Goal: Task Accomplishment & Management: Manage account settings

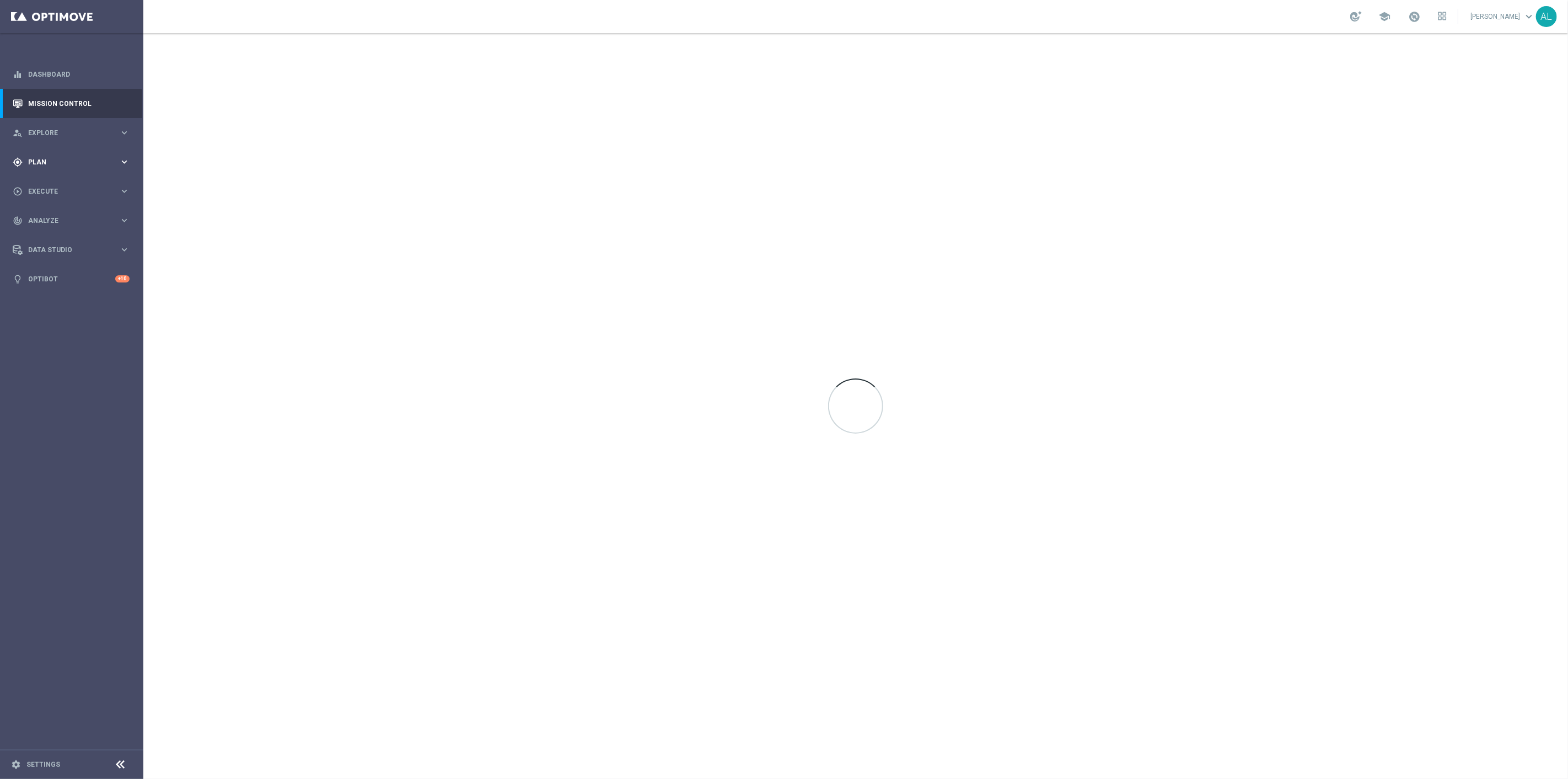
click at [48, 161] on span "Plan" at bounding box center [73, 162] width 91 height 7
click at [51, 221] on button "Templates keyboard_arrow_right" at bounding box center [79, 217] width 102 height 9
click at [39, 234] on link "Optimail" at bounding box center [75, 234] width 81 height 9
click at [248, 98] on div "Optimail search folder 1 Folder create_new_folder New Folder mode_edit Rename f…" at bounding box center [249, 101] width 213 height 137
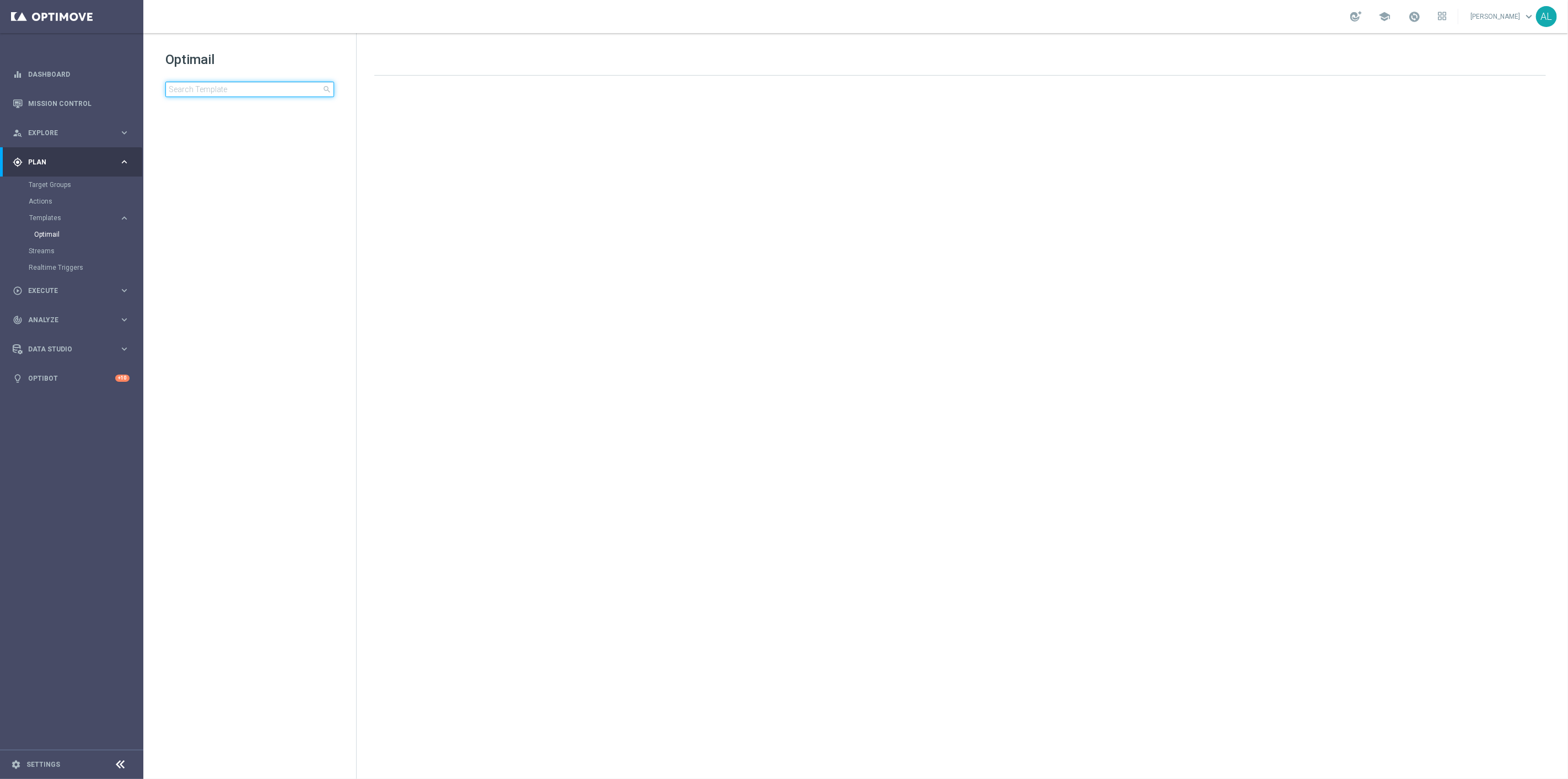
click at [250, 89] on input at bounding box center [249, 89] width 169 height 15
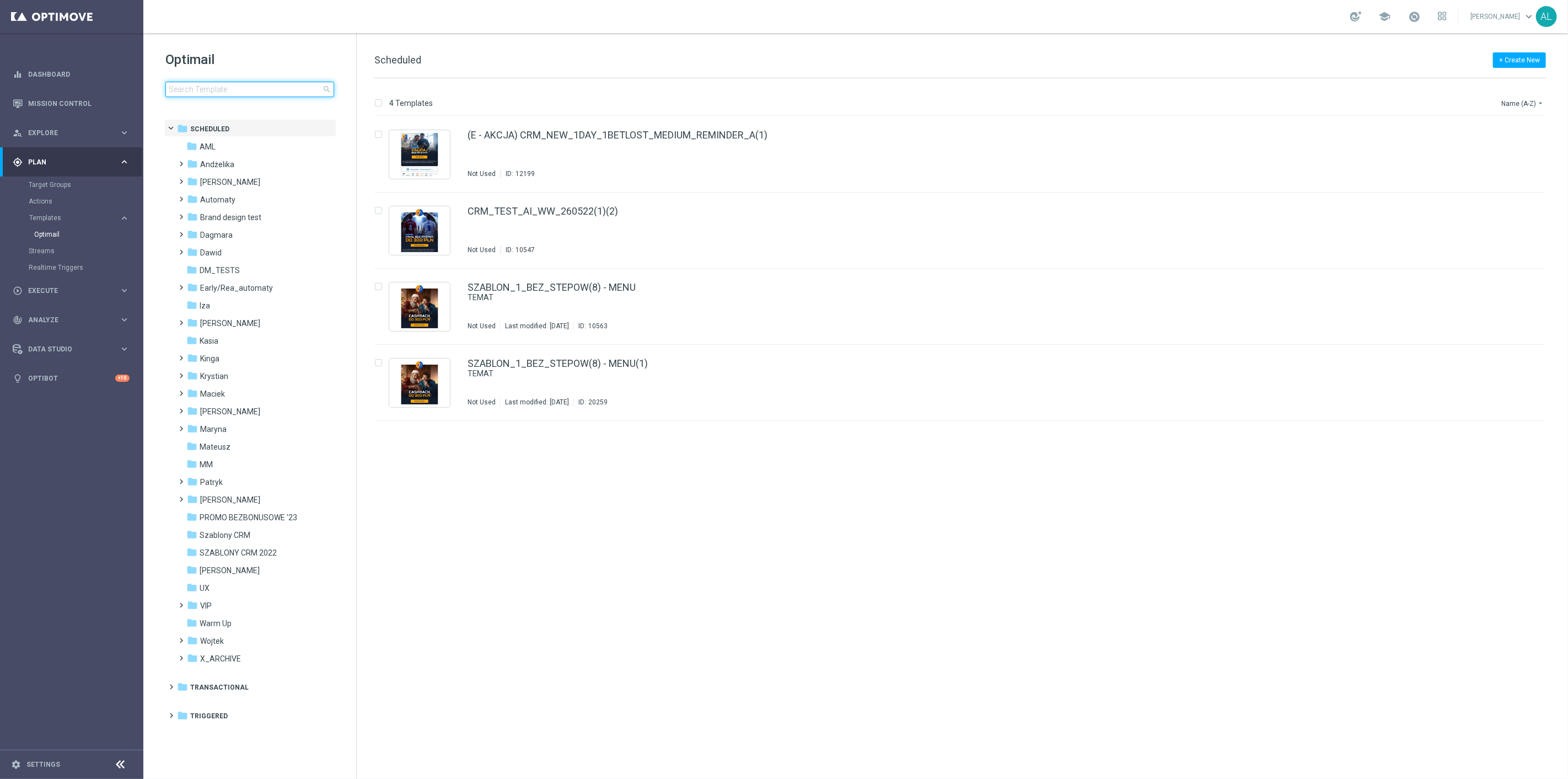
click at [229, 81] on input at bounding box center [249, 89] width 169 height 15
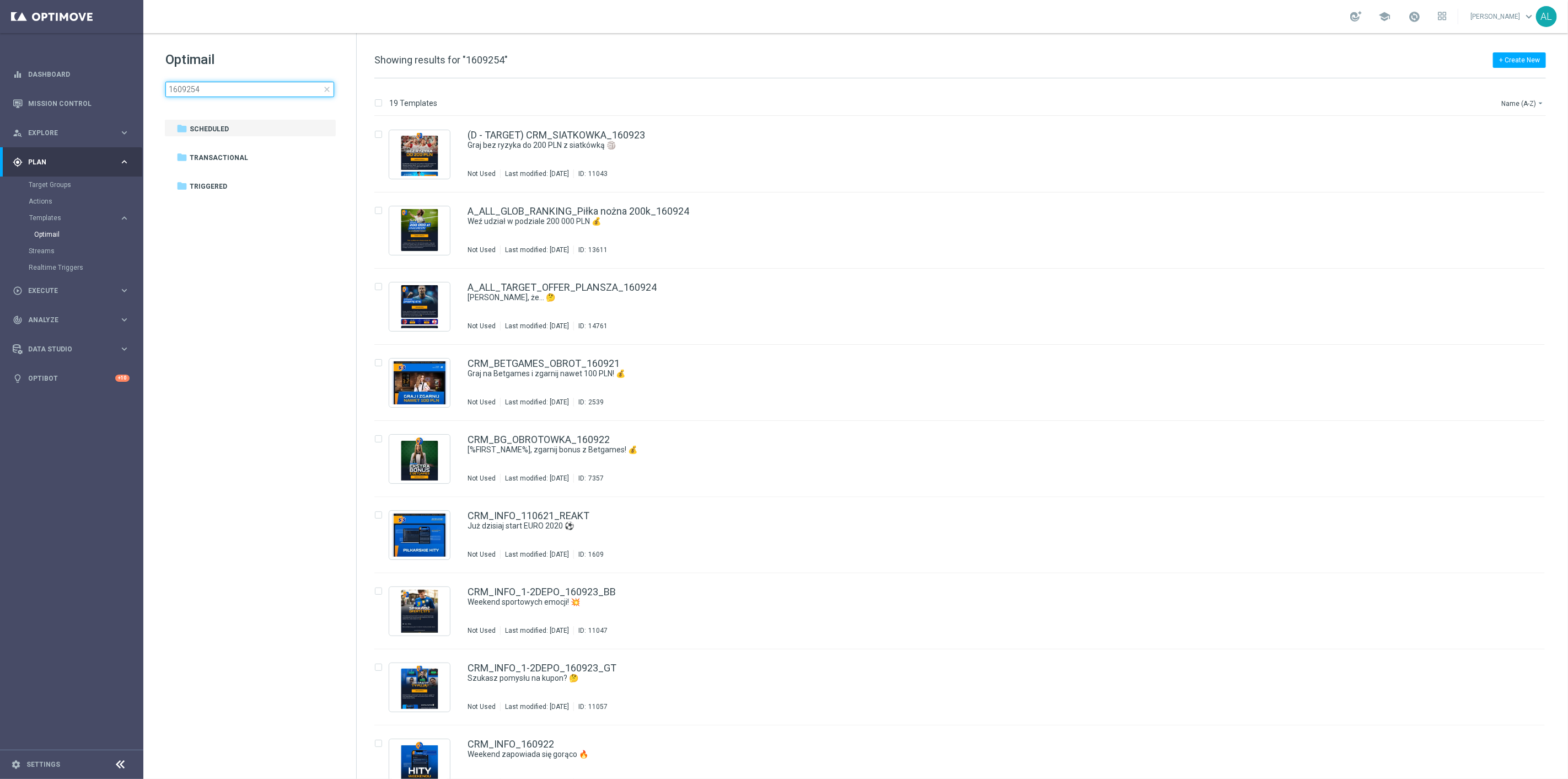
type input "160925"
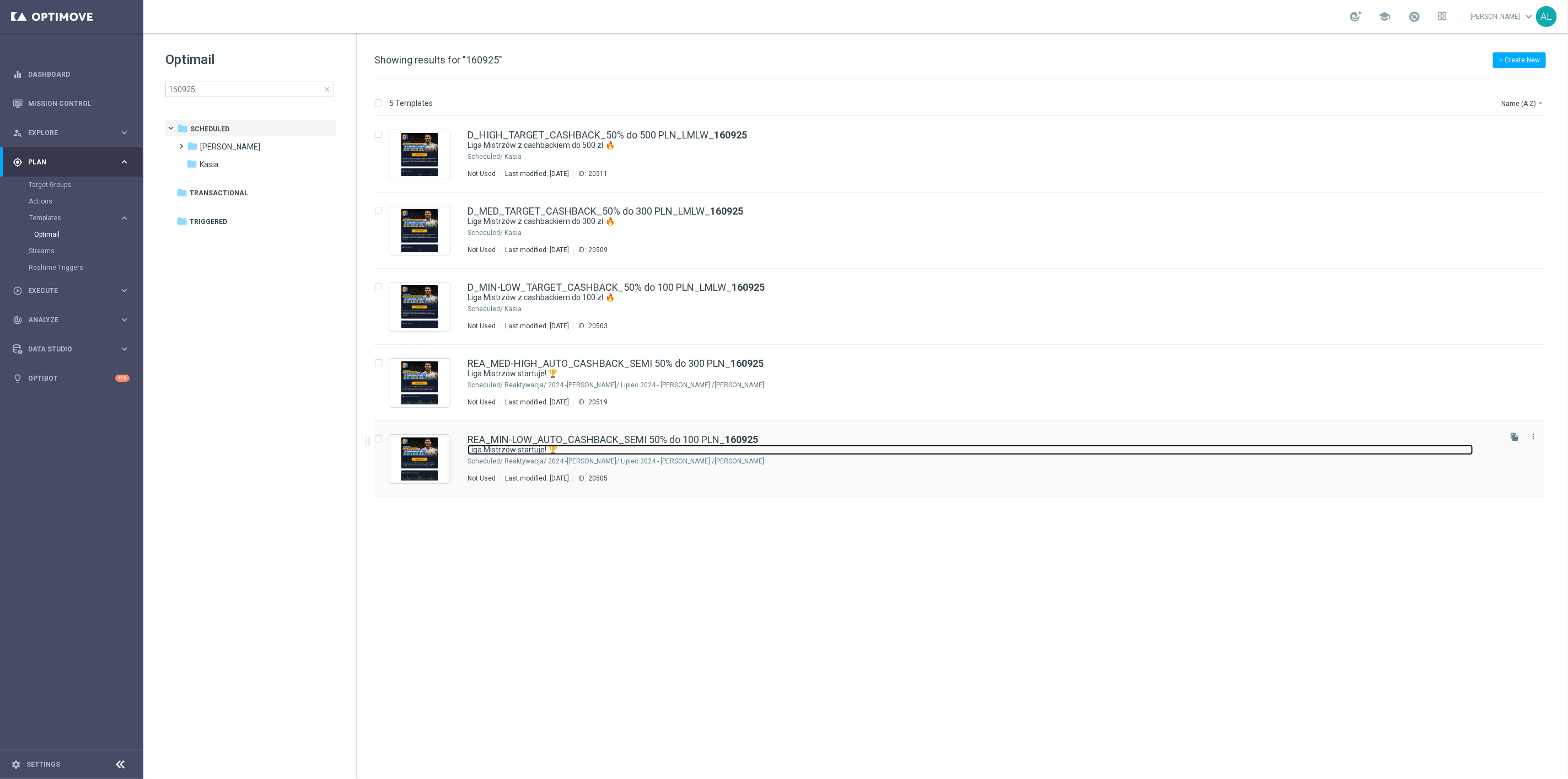
click at [539, 448] on link "Liga Mistrzów startuje! 🏆" at bounding box center [970, 450] width 1006 height 11
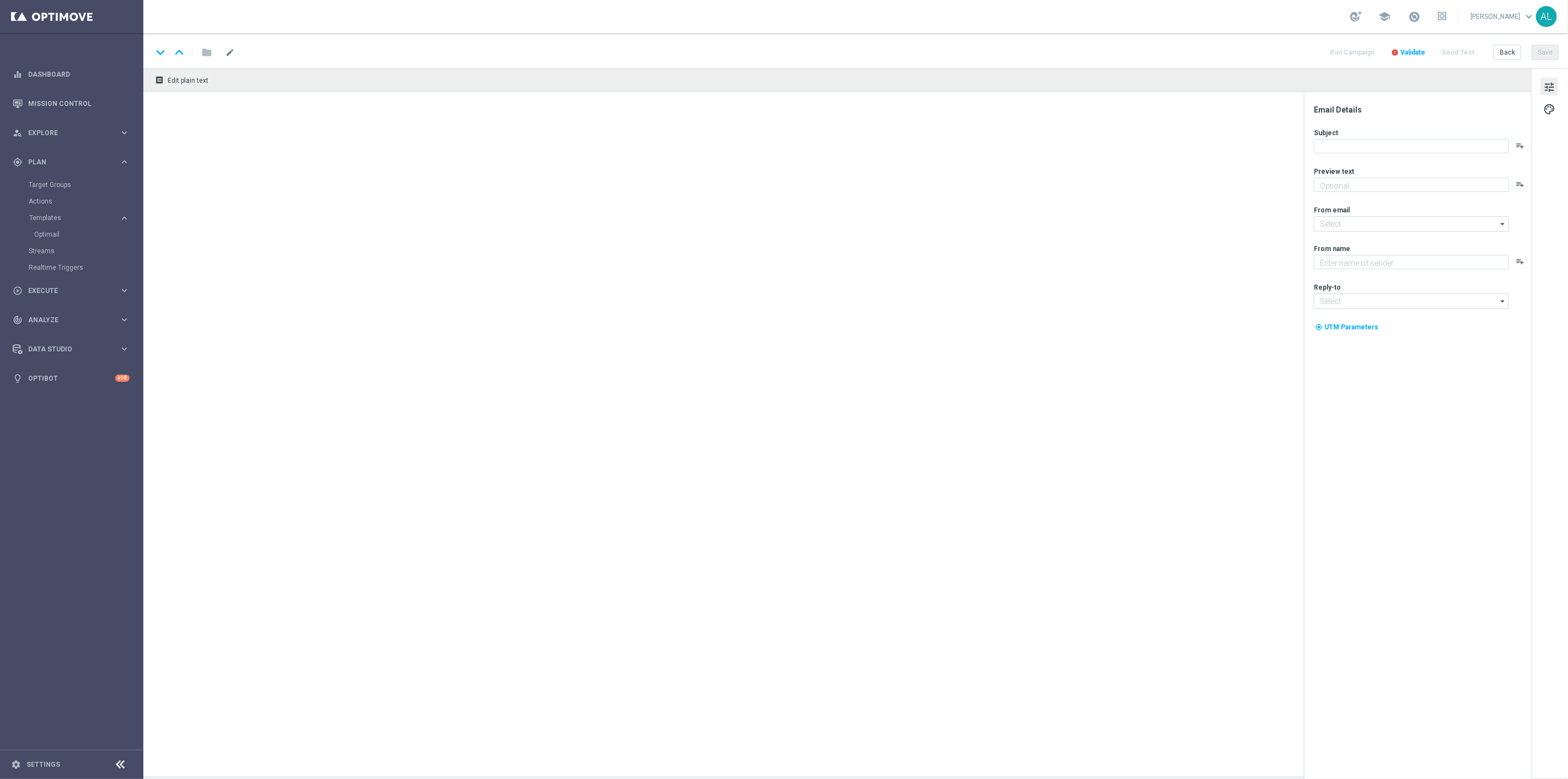
type textarea "Graj jak mistrz z cashbackiem do 100 zł 💸"
type input "oferta@sts.pl"
type textarea "STS"
type input "kontakt@sts.pl"
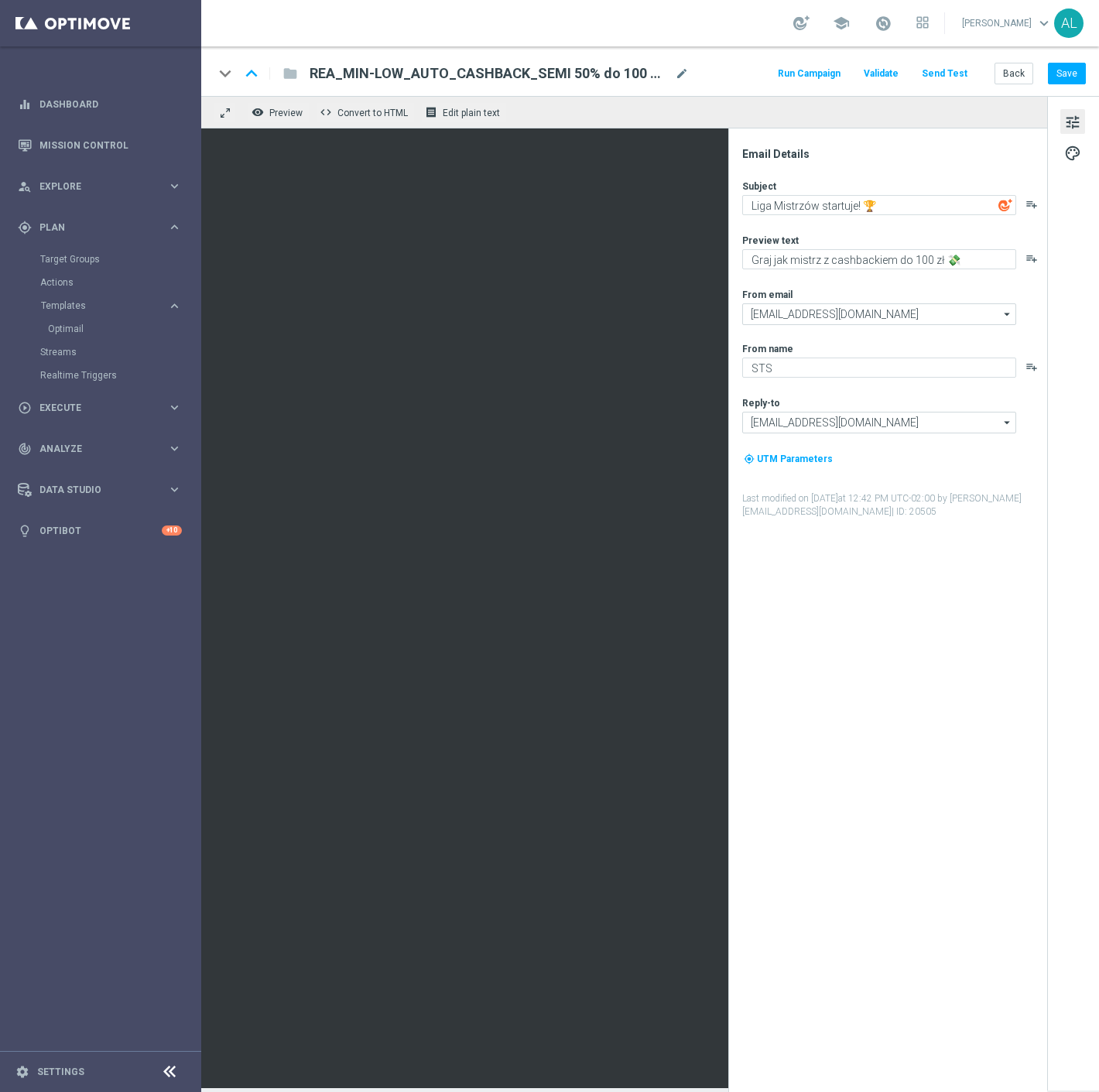
click at [683, 76] on span "mode_edit" at bounding box center [682, 74] width 14 height 14
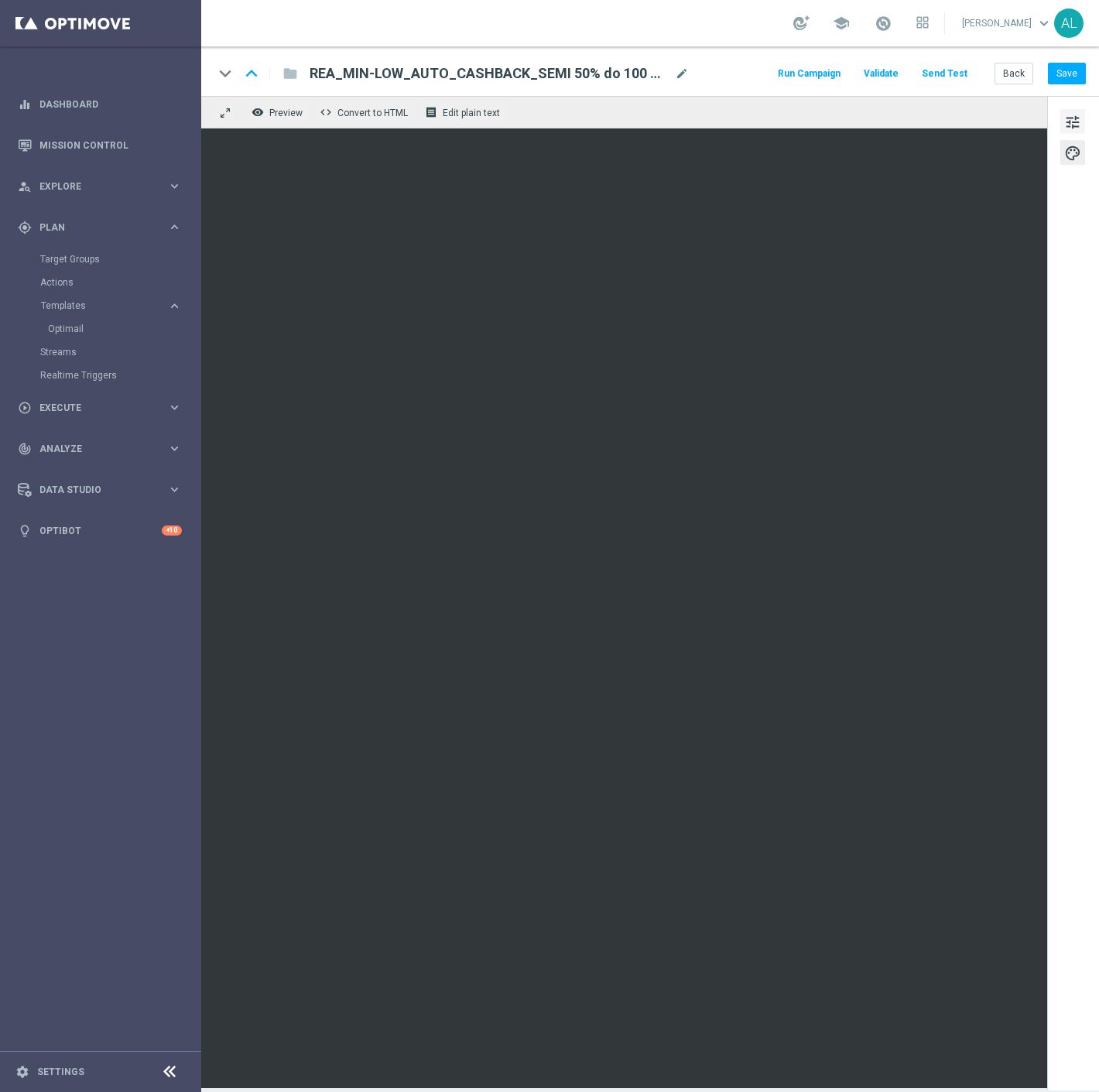
click at [1078, 125] on span "tune" at bounding box center [1074, 122] width 17 height 20
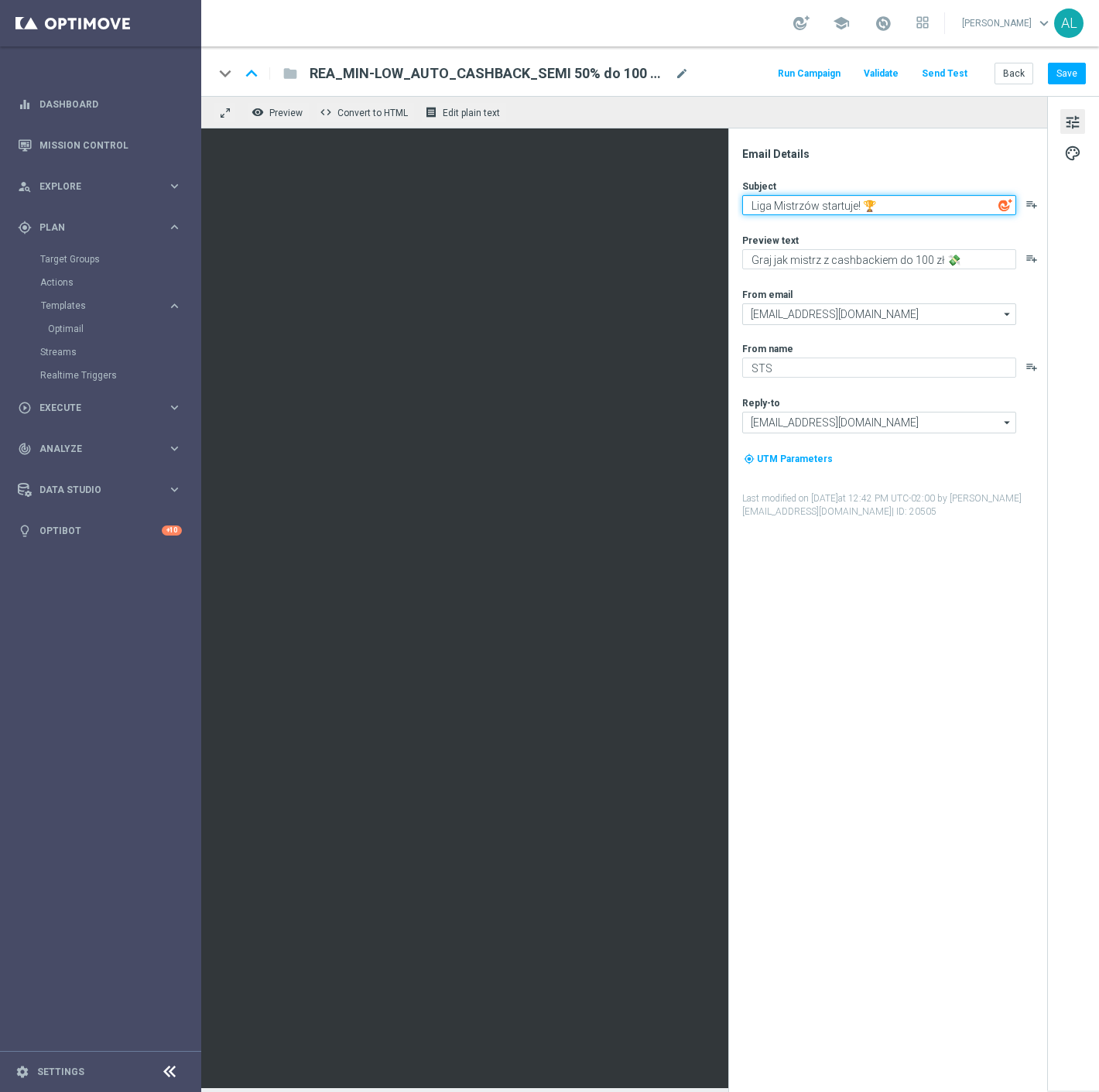
click at [867, 206] on textarea "Liga Mistrzów startuje! 🏆" at bounding box center [879, 205] width 274 height 20
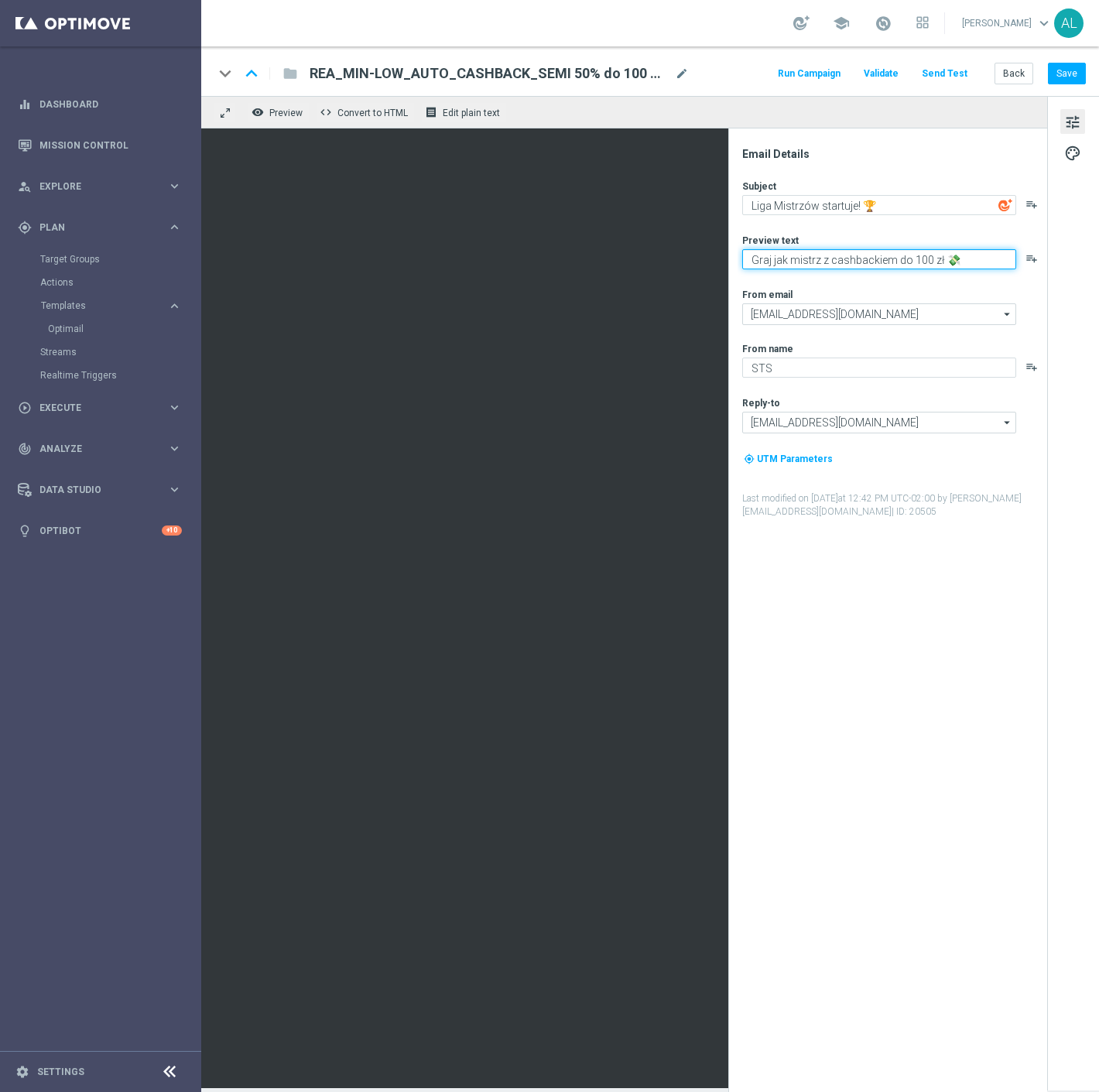
click at [826, 269] on textarea "Graj jak mistrz z cashbackiem do 100 zł 💸" at bounding box center [879, 259] width 274 height 20
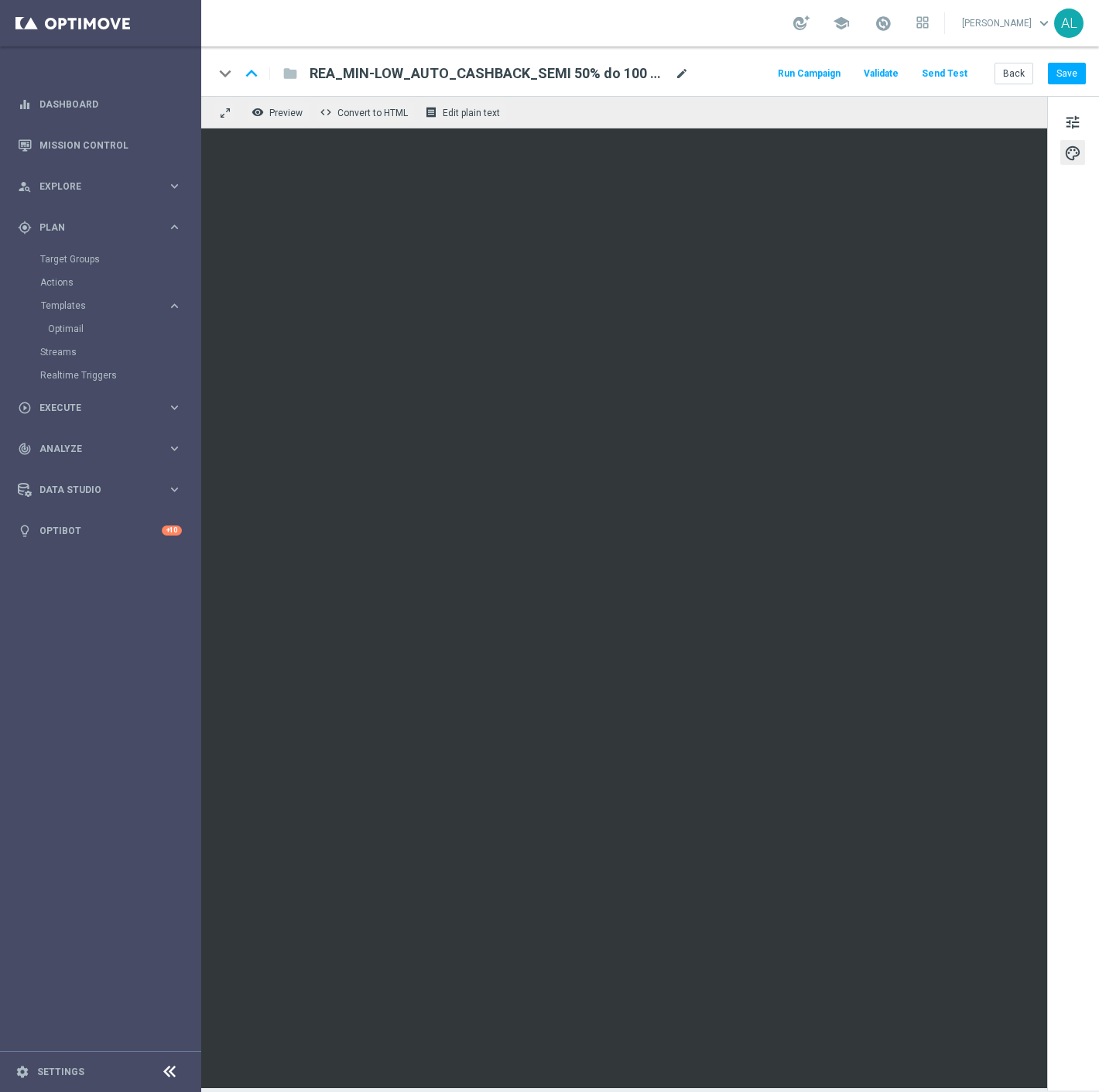
click at [677, 71] on span "mode_edit" at bounding box center [682, 74] width 14 height 14
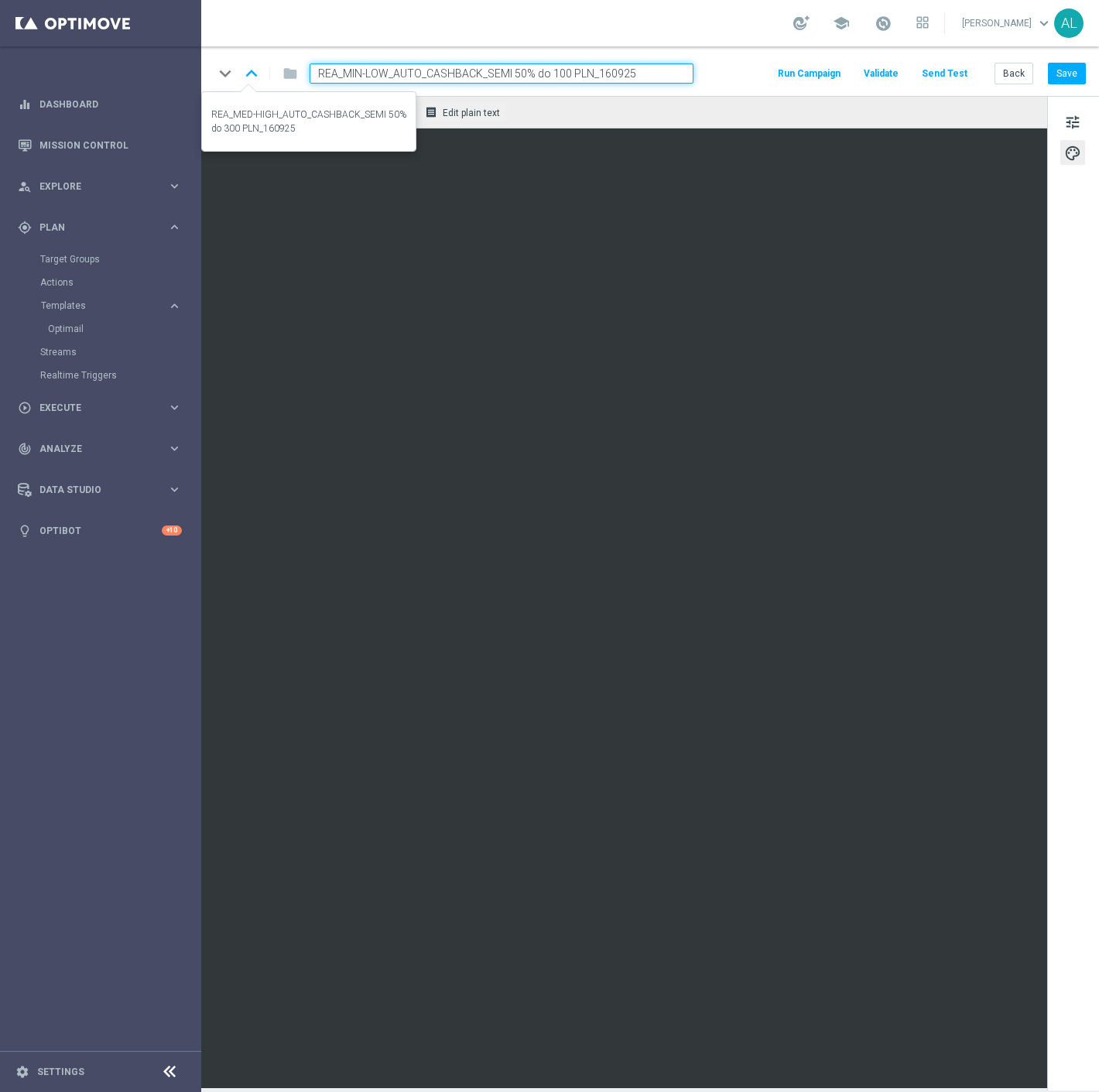
click at [252, 76] on icon "keyboard_arrow_up" at bounding box center [251, 74] width 24 height 24
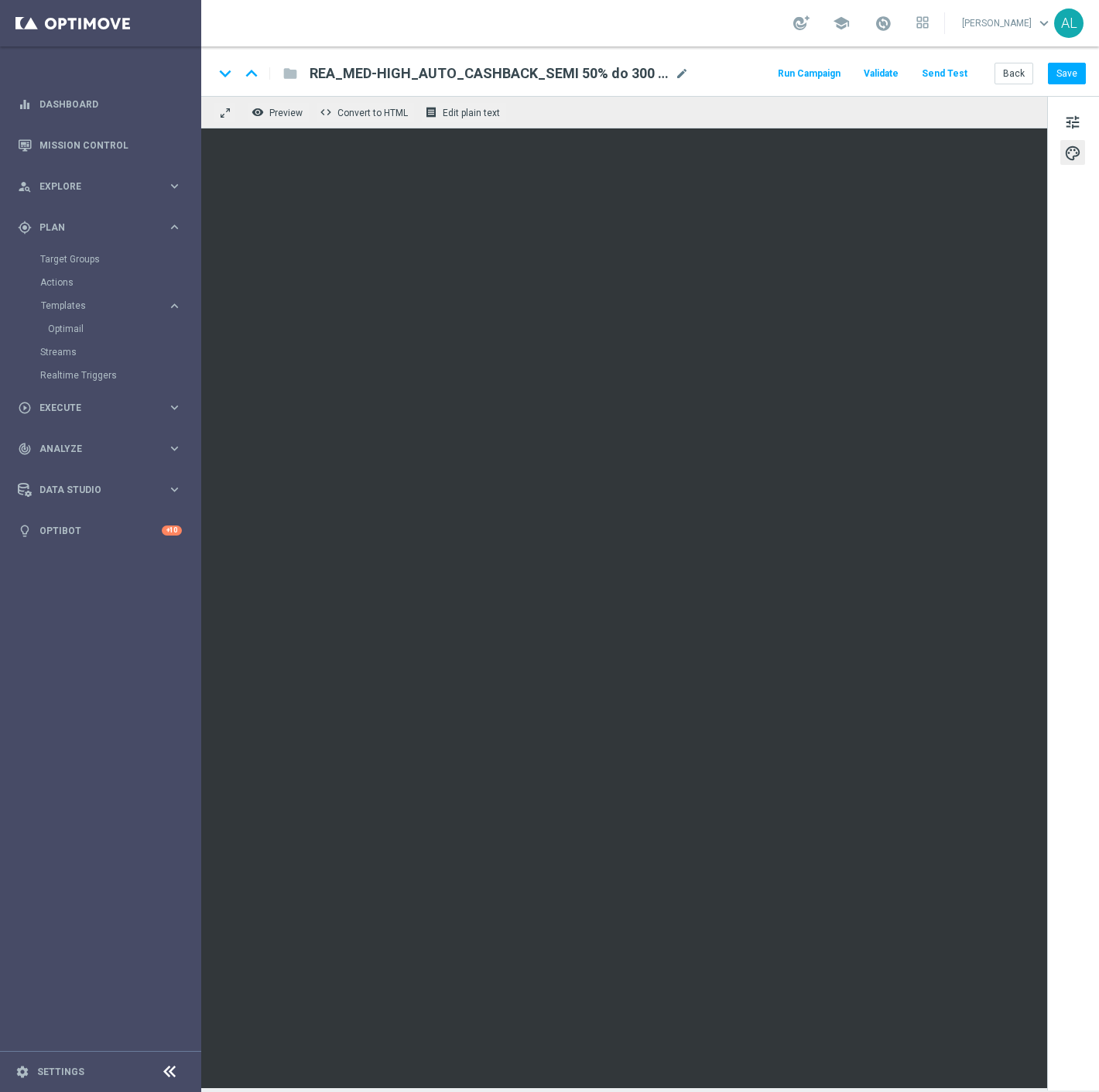
click at [1062, 137] on div "tune palette" at bounding box center [1074, 594] width 52 height 995
click at [1070, 121] on span "tune" at bounding box center [1074, 122] width 17 height 20
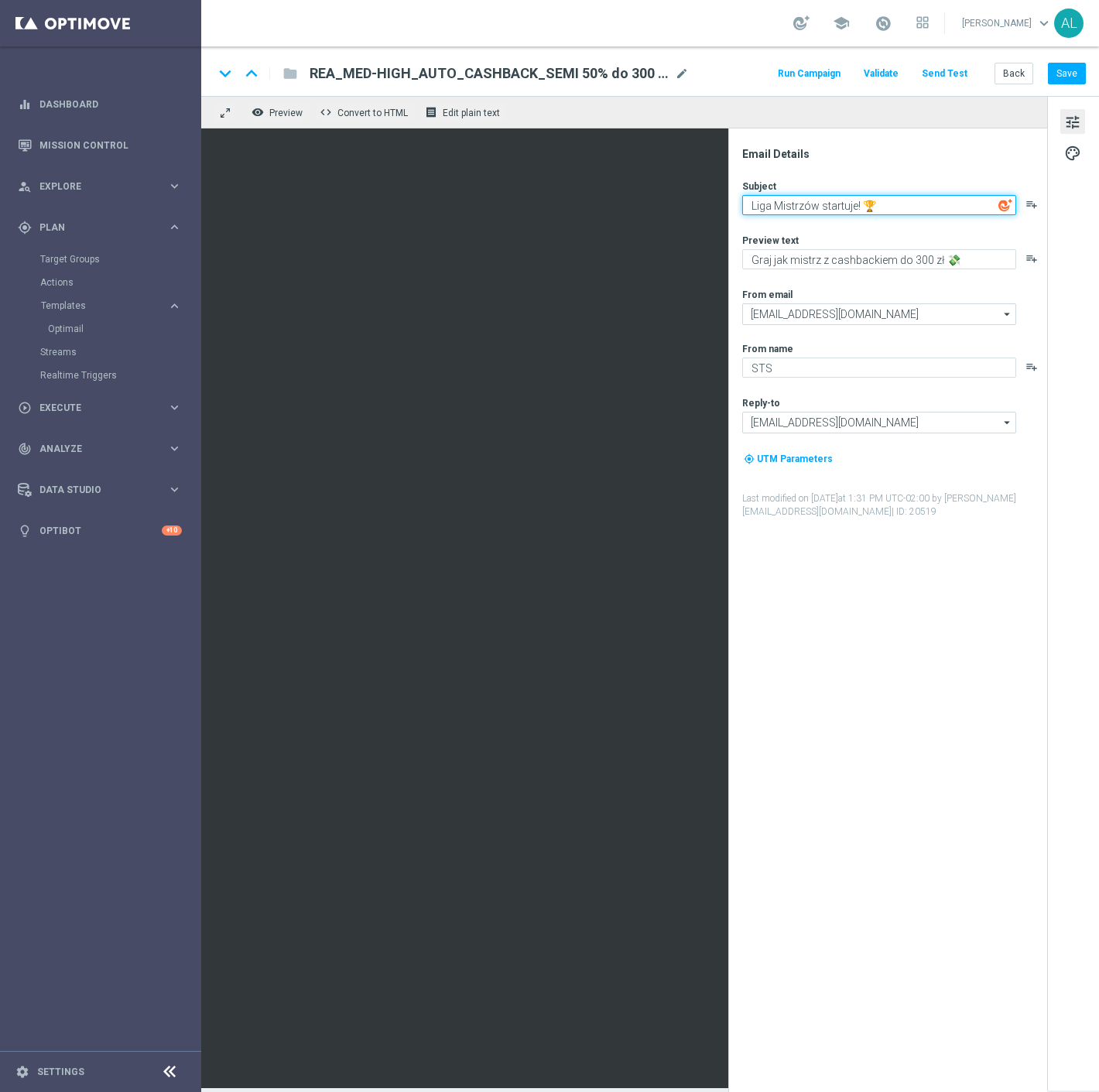
click at [871, 210] on textarea "Liga Mistrzów startuje! 🏆" at bounding box center [879, 205] width 274 height 20
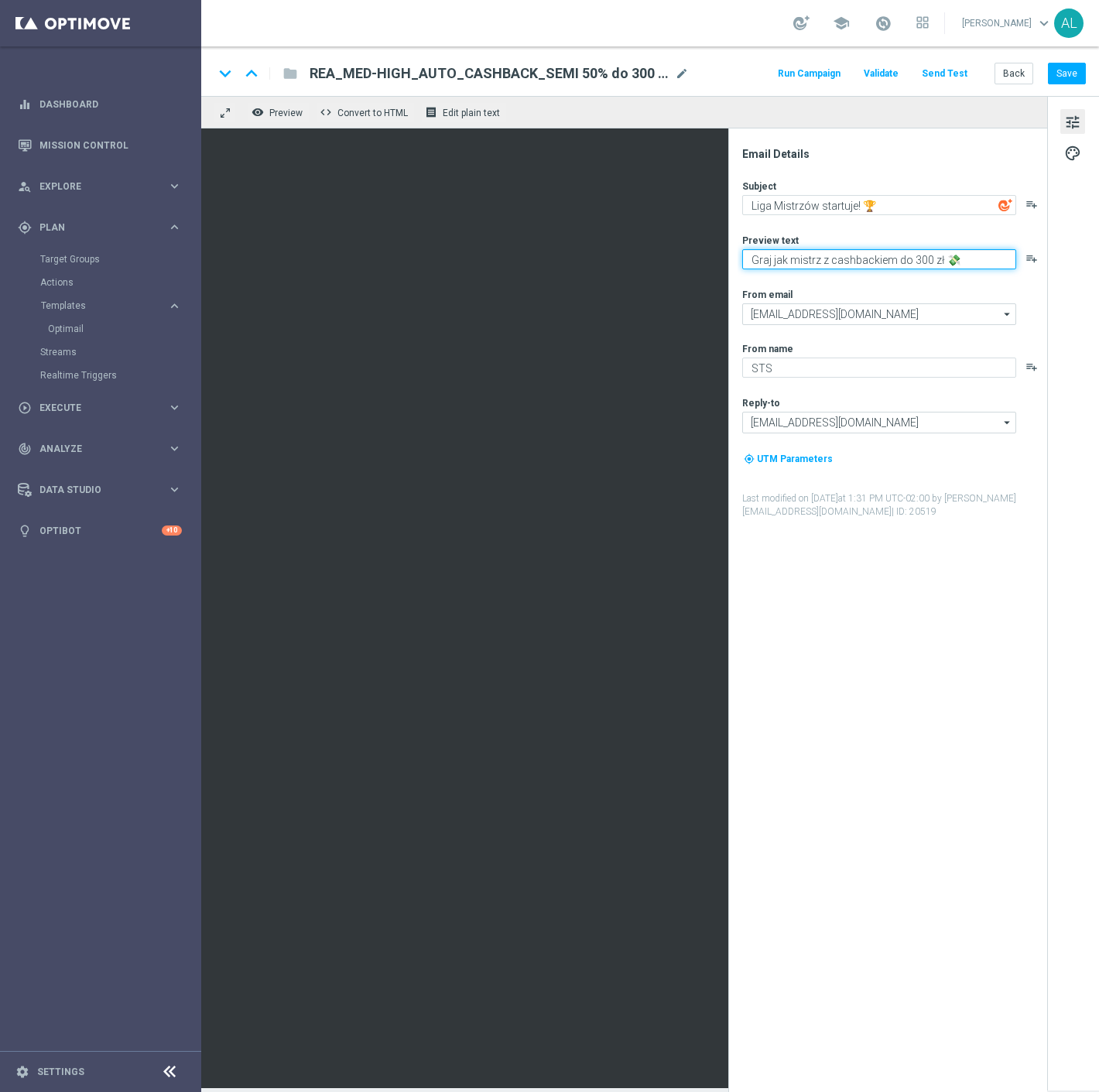
click at [845, 267] on textarea "Graj jak mistrz z cashbackiem do 300 zł 💸" at bounding box center [879, 259] width 274 height 20
click at [680, 73] on span "mode_edit" at bounding box center [682, 74] width 14 height 14
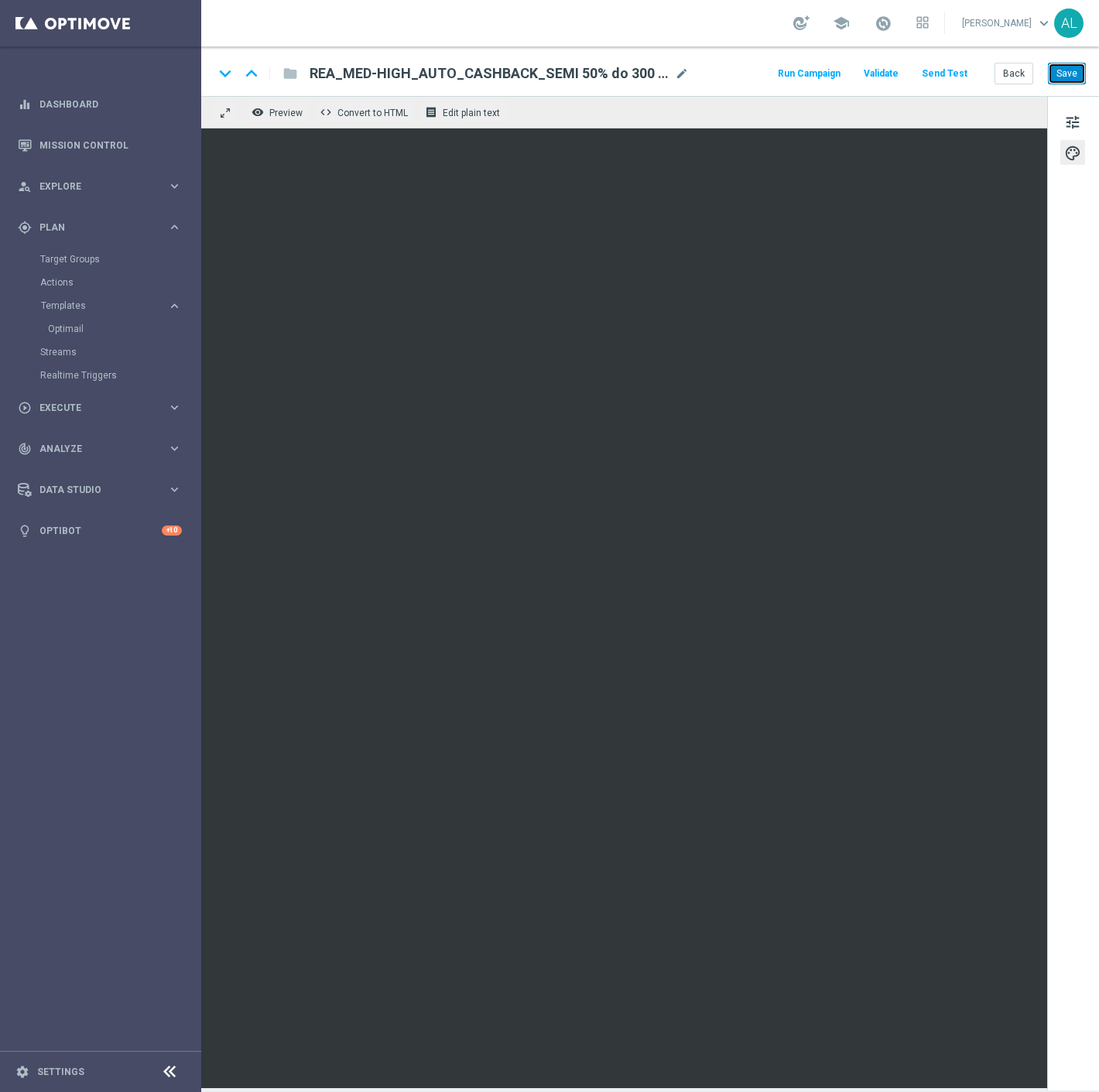
click at [1074, 84] on button "Save" at bounding box center [1067, 73] width 38 height 22
click at [1016, 79] on button "Back" at bounding box center [1014, 73] width 39 height 22
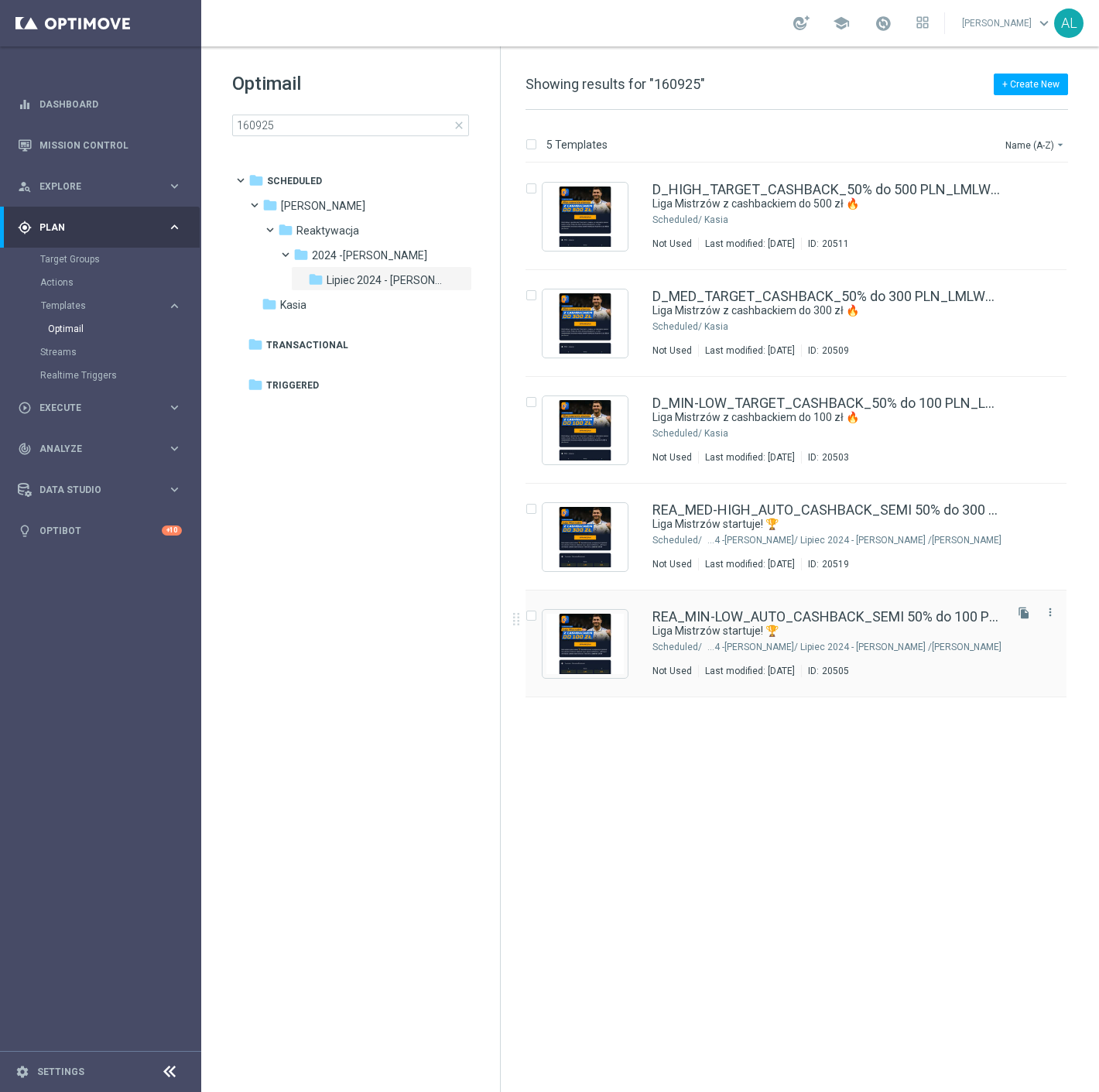
click at [729, 639] on div "REA_MIN-LOW_AUTO_CASHBACK_SEMI 50% do 100 PLN_ 160925 Liga Mistrzów startuje! 🏆…" at bounding box center [827, 643] width 349 height 67
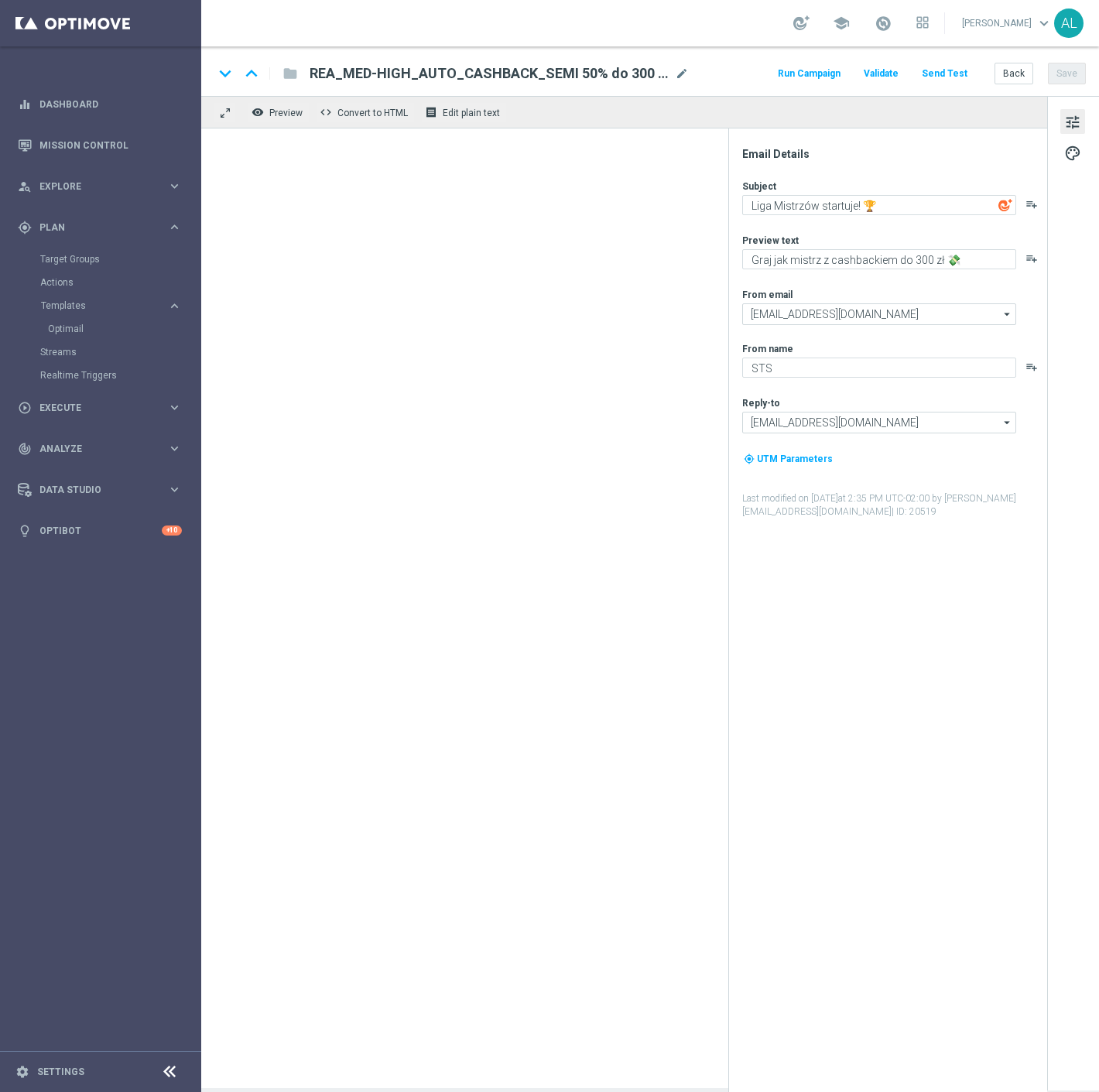
type textarea "Graj jak mistrz z cashbackiem do 100 zł 💸"
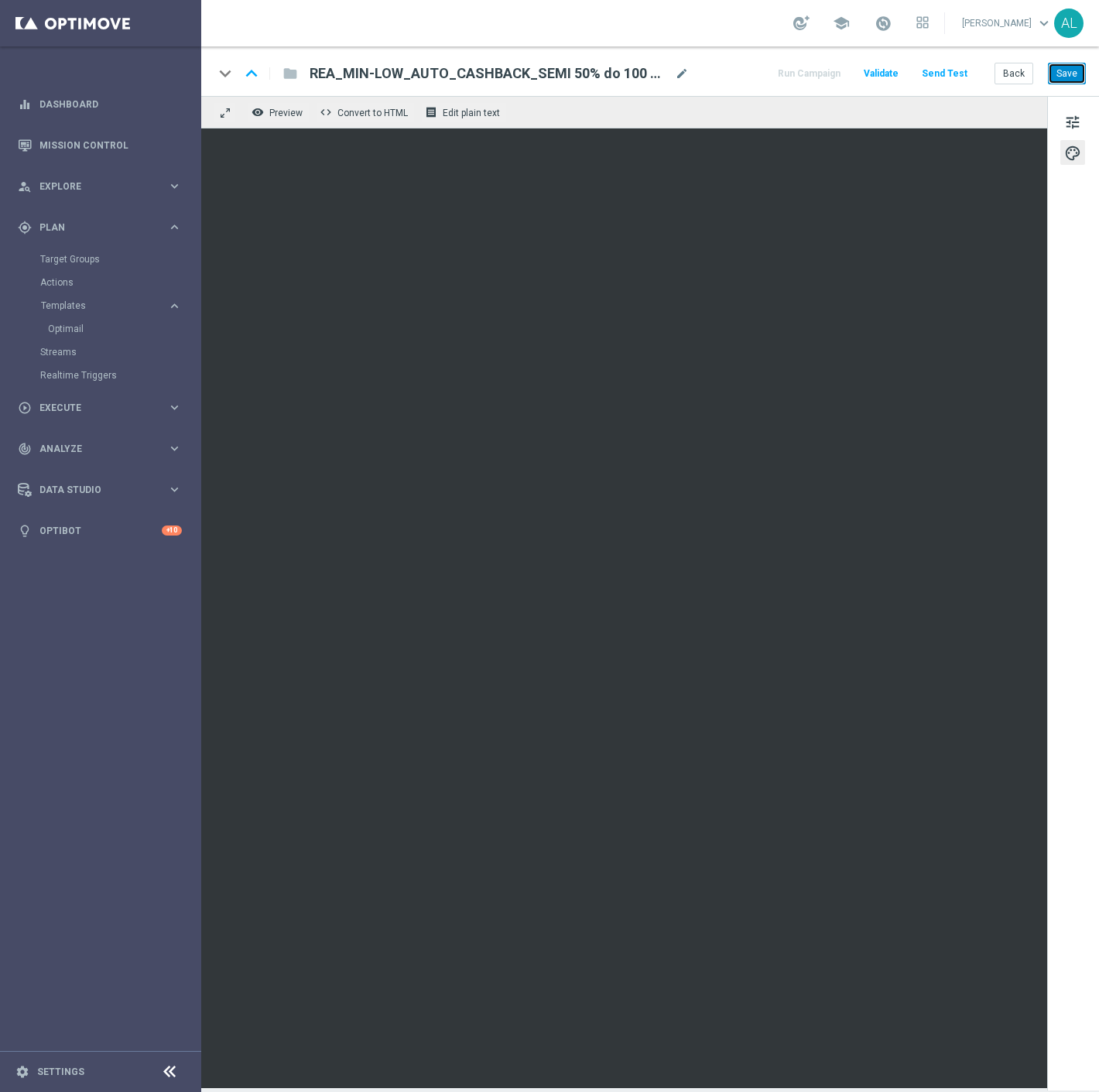
click at [1067, 73] on button "Save" at bounding box center [1067, 73] width 38 height 22
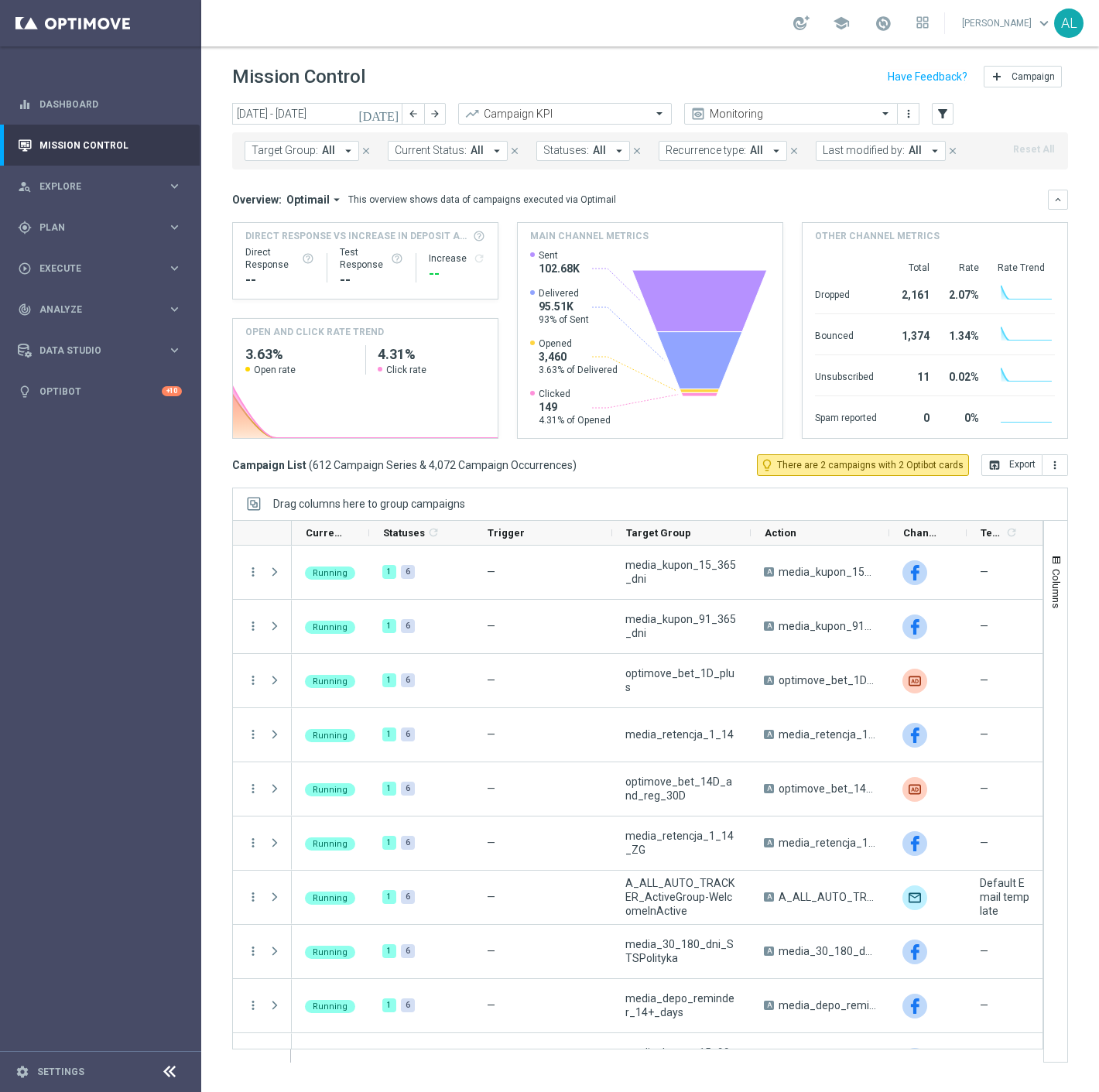
click at [330, 97] on header "Mission Control add Campaign" at bounding box center [650, 75] width 898 height 57
click at [327, 107] on input "[DATE] - [DATE]" at bounding box center [317, 113] width 170 height 22
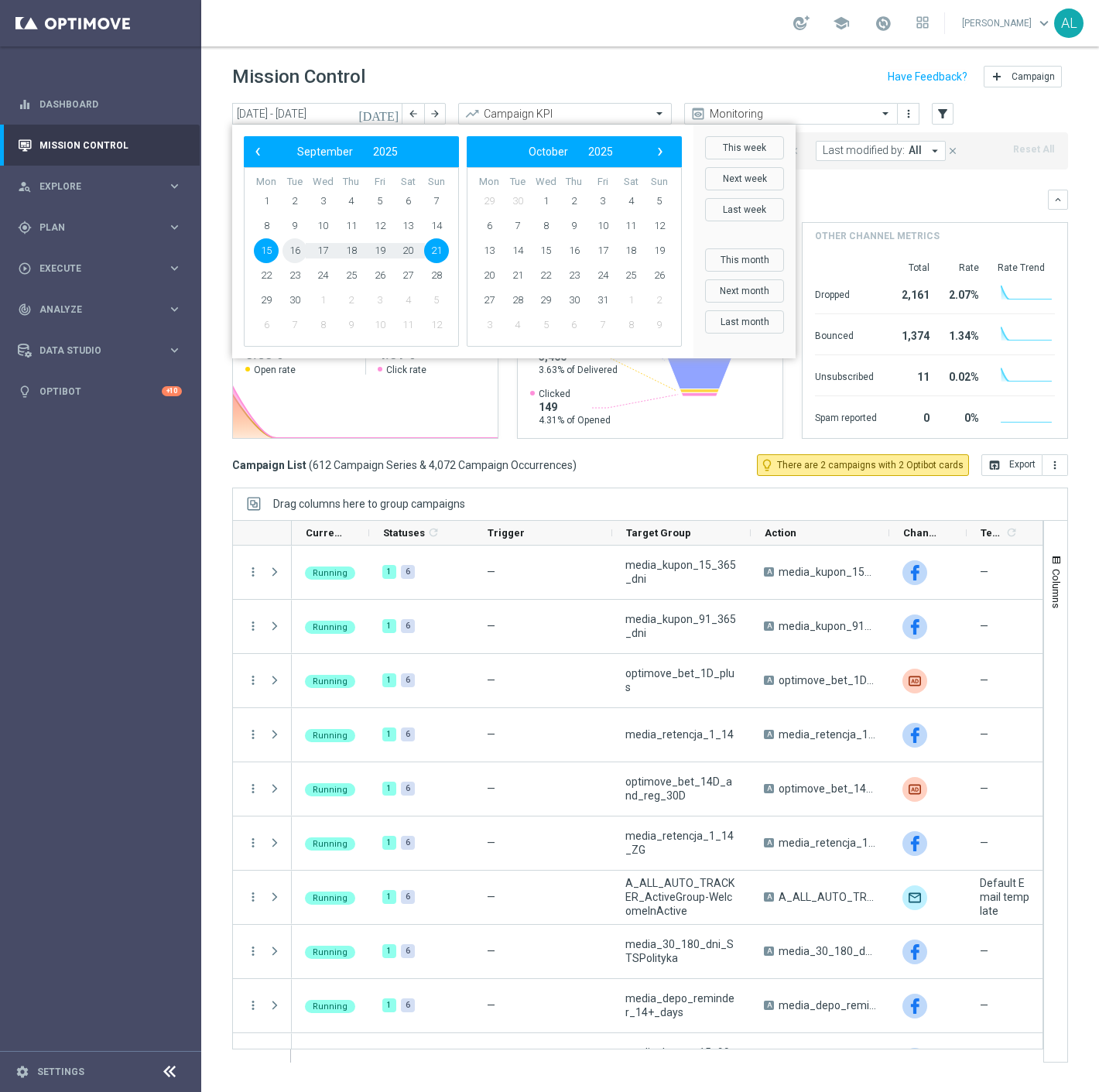
click at [292, 256] on span "16" at bounding box center [295, 251] width 25 height 25
type input "16 Sep 2025 - 16 Sep 2025"
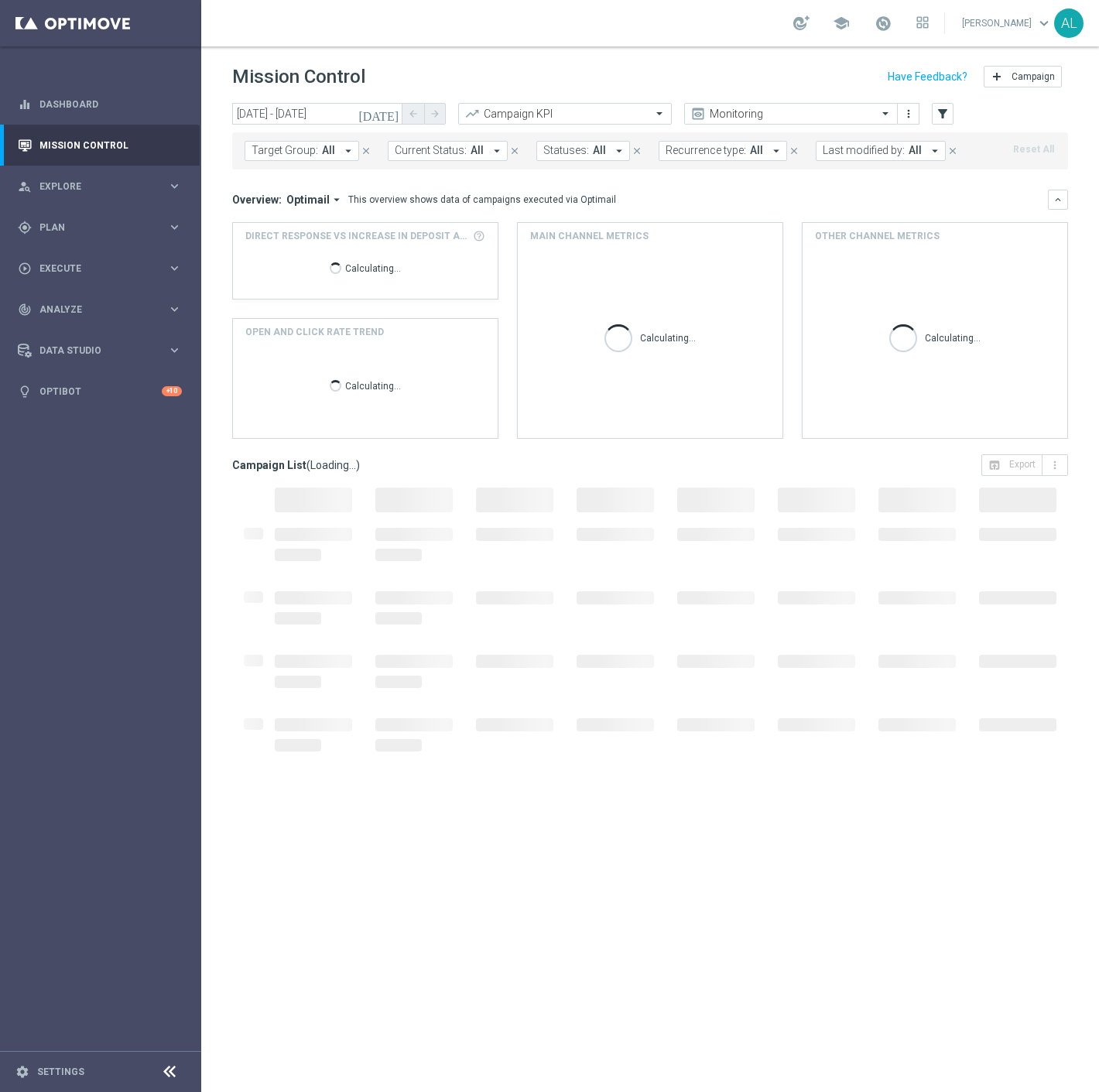
click at [330, 157] on button "Target Group: All arrow_drop_down" at bounding box center [301, 150] width 114 height 20
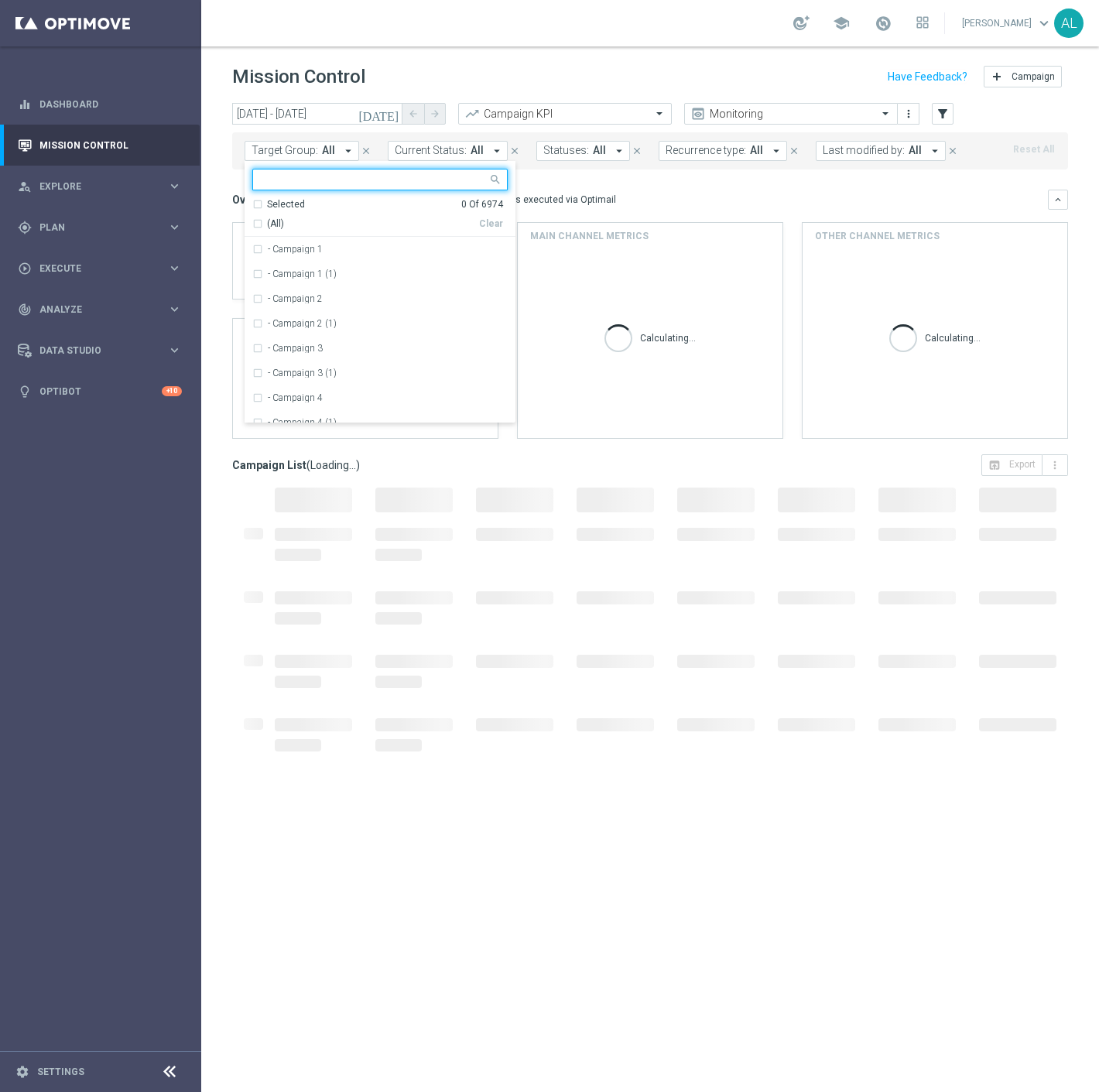
click at [329, 187] on input "text" at bounding box center [374, 180] width 227 height 13
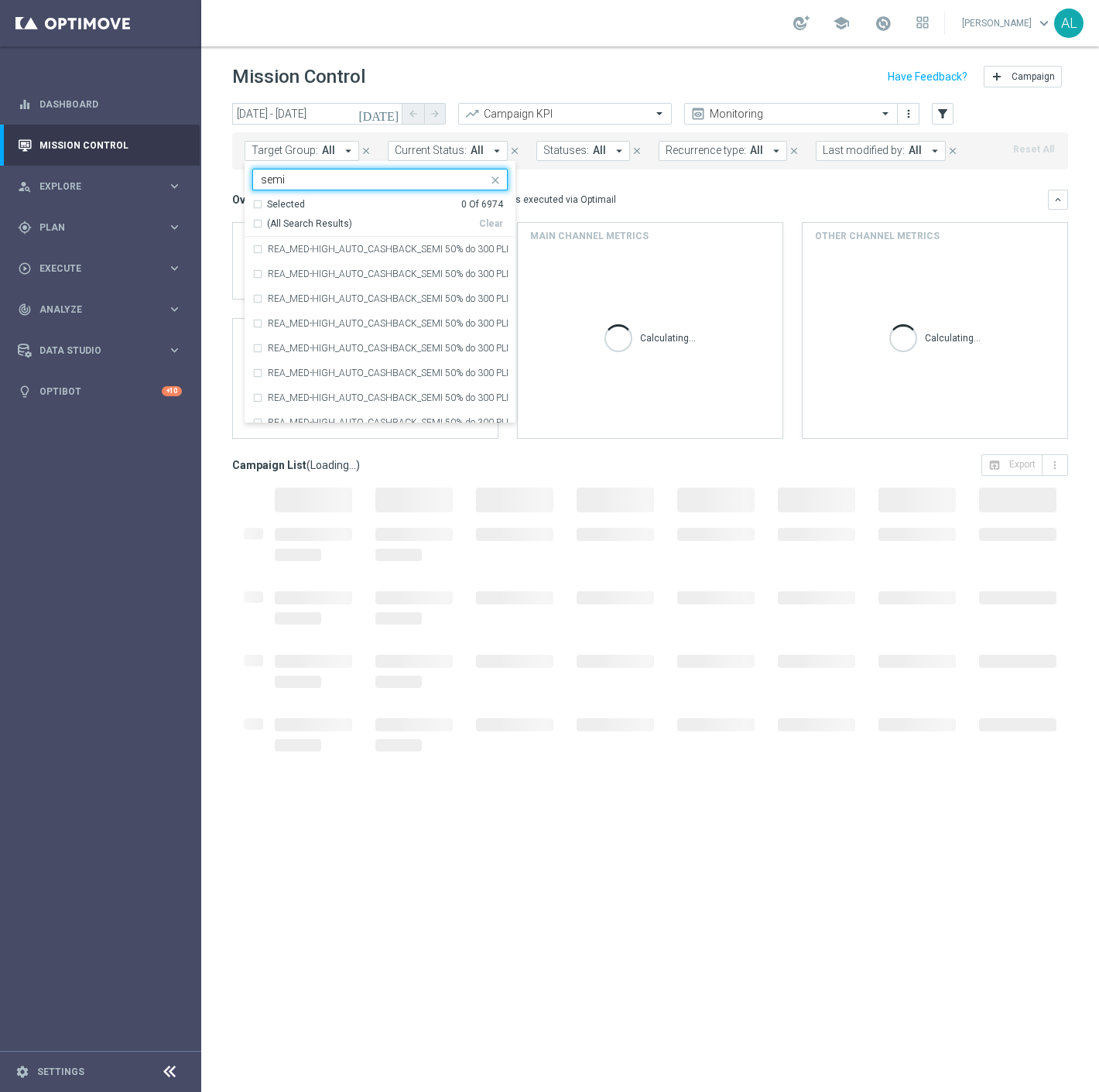
click at [260, 222] on div "(All Search Results)" at bounding box center [365, 224] width 227 height 13
type input "semi"
click at [720, 201] on div "Overview: Optimail arrow_drop_down This overview shows data of campaigns execut…" at bounding box center [640, 199] width 816 height 14
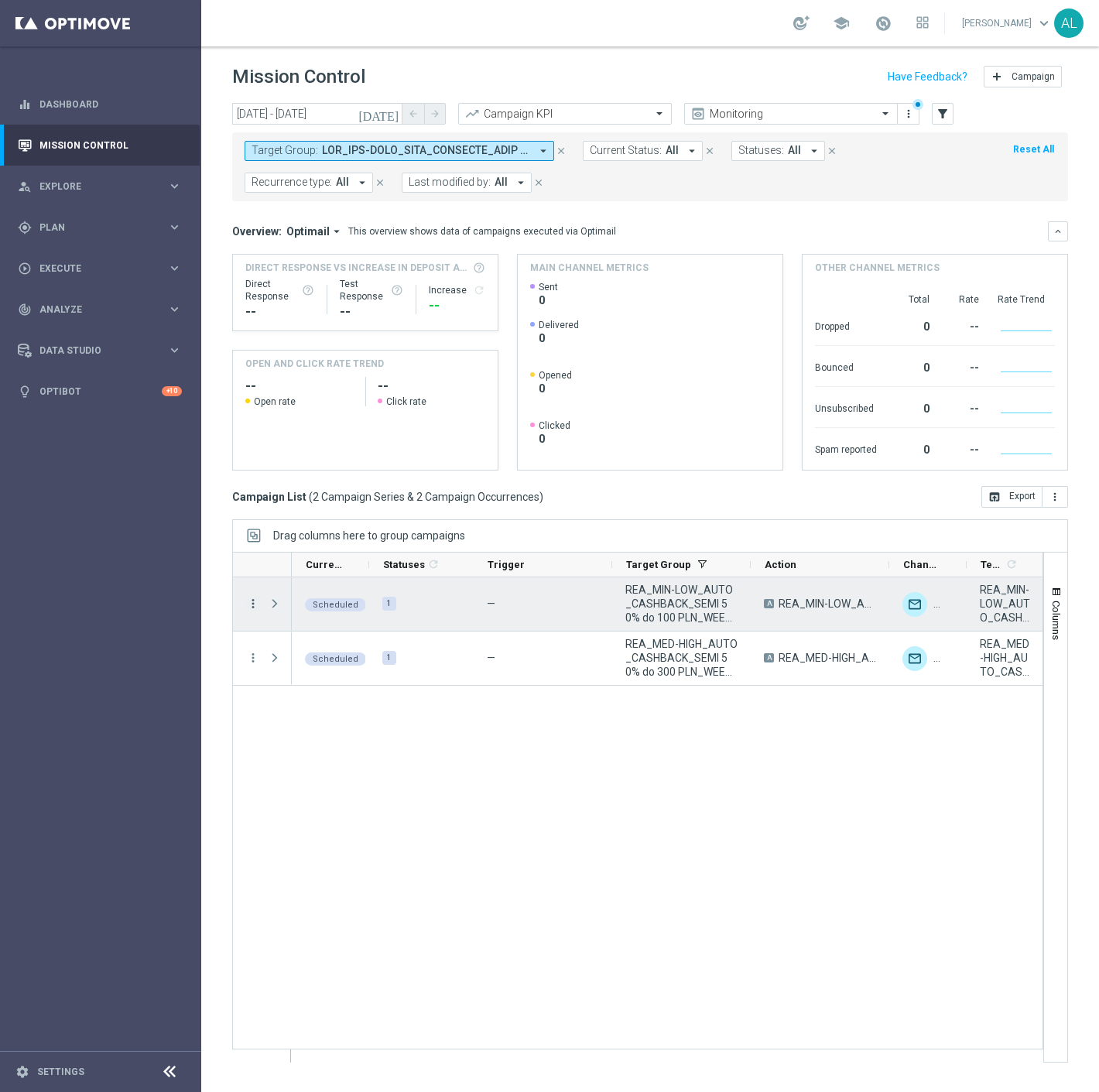
click at [246, 609] on icon "more_vert" at bounding box center [253, 603] width 14 height 14
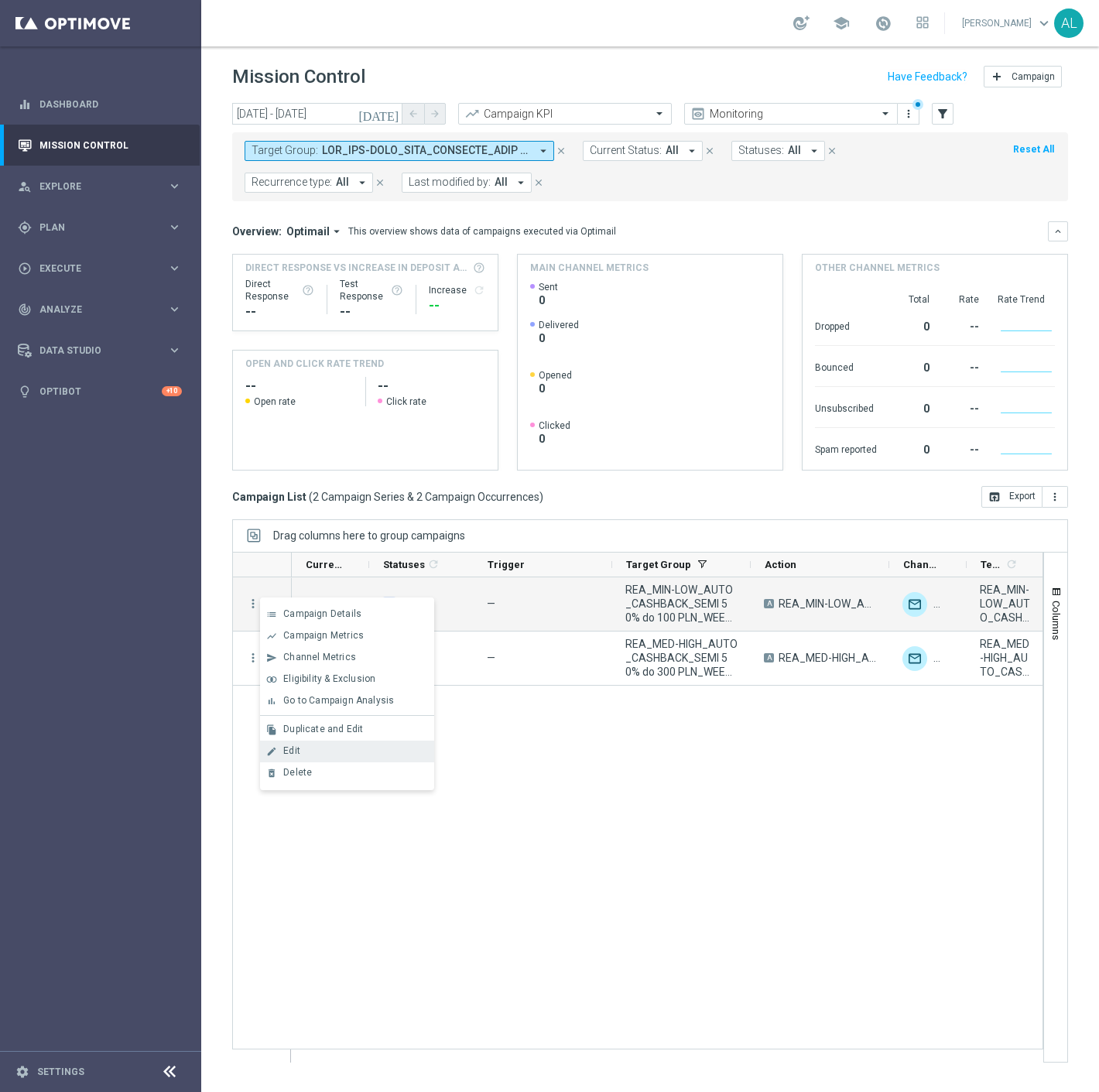
click at [299, 754] on span "Edit" at bounding box center [292, 750] width 17 height 10
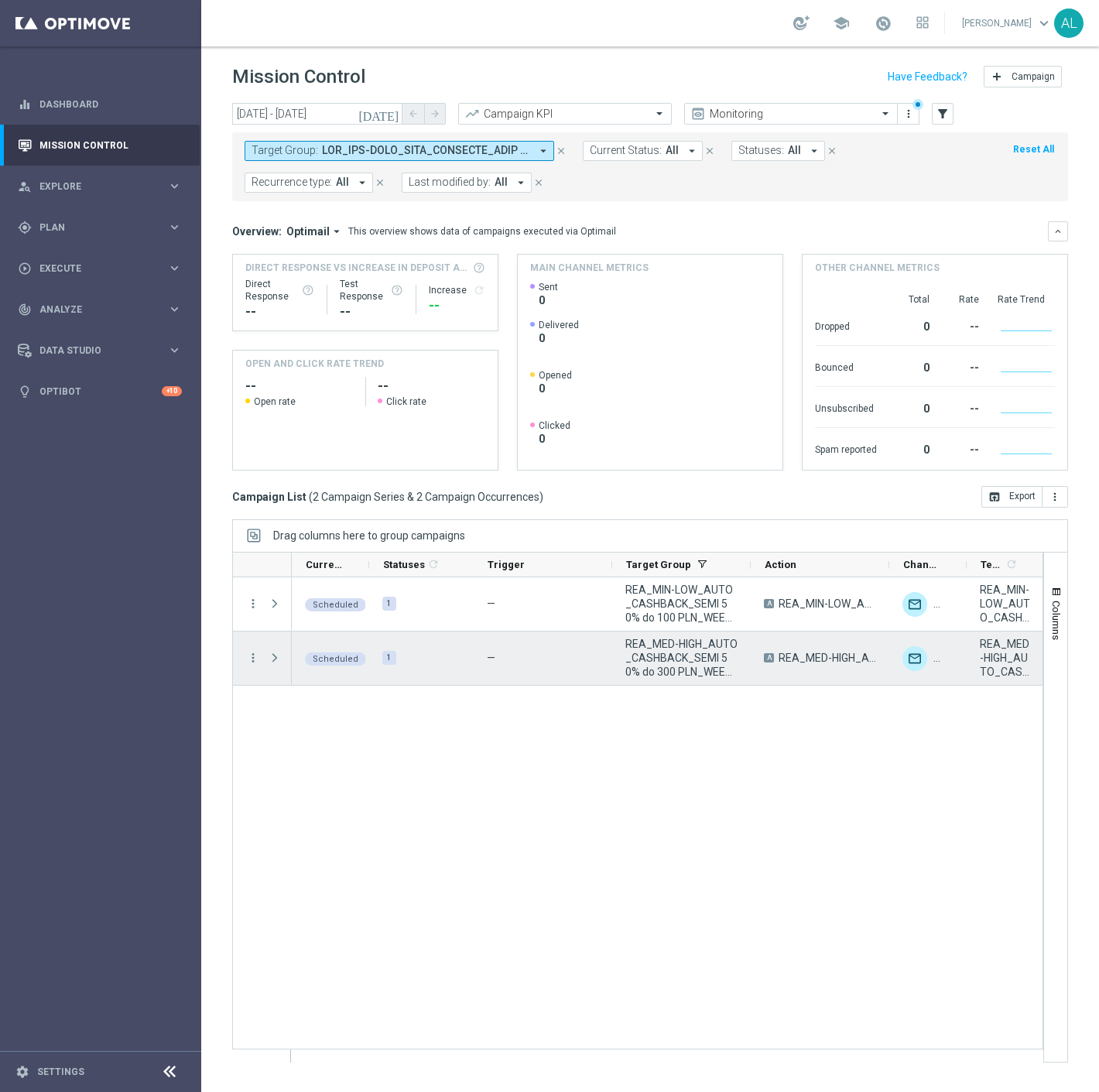
click at [656, 651] on span "REA_MED-HIGH_AUTO_CASHBACK_SEMI 50% do 300 PLN_WEEKLY" at bounding box center [682, 658] width 112 height 42
click at [252, 652] on icon "more_vert" at bounding box center [253, 658] width 14 height 14
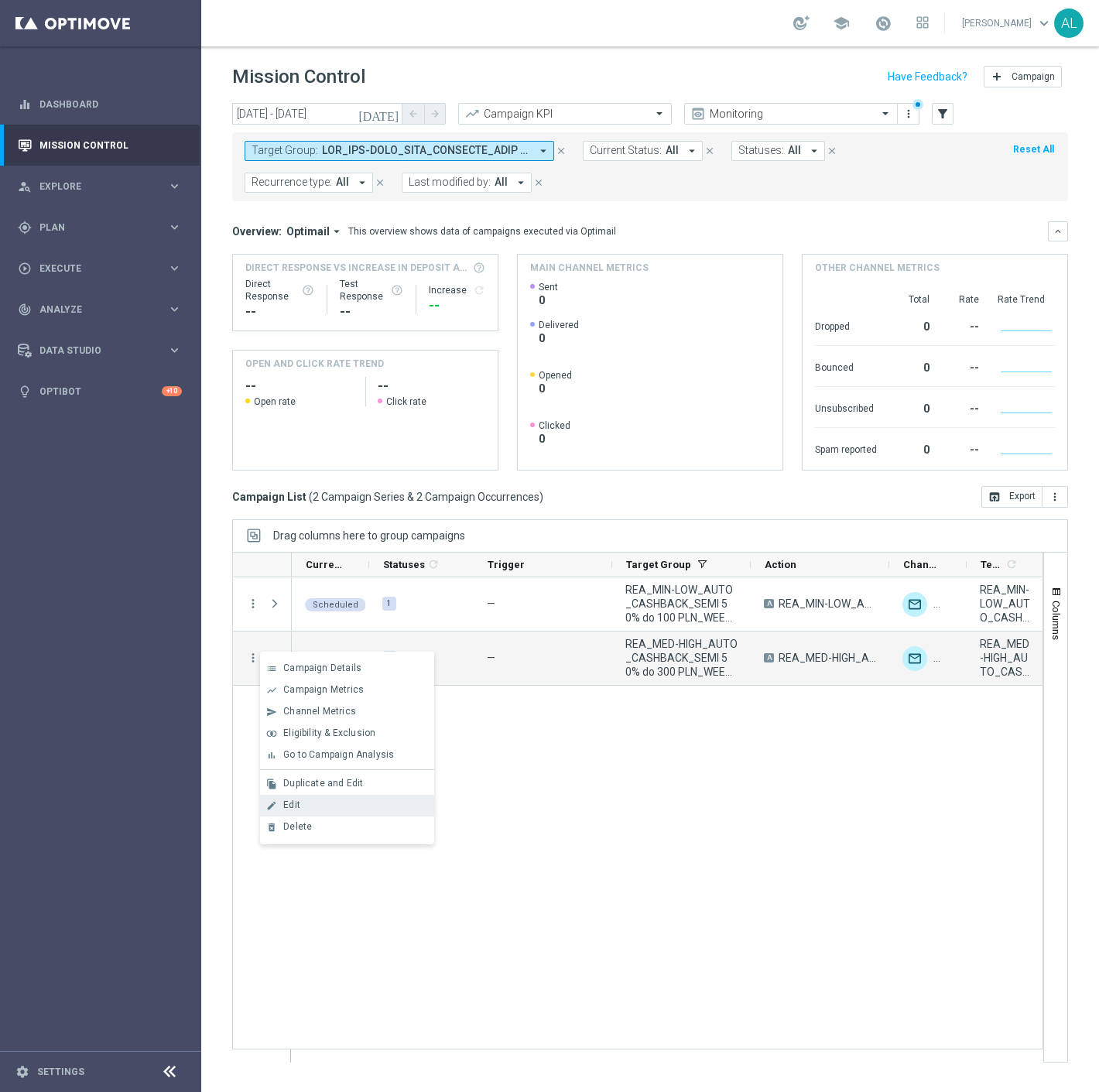
click at [323, 809] on div "Edit" at bounding box center [355, 804] width 144 height 10
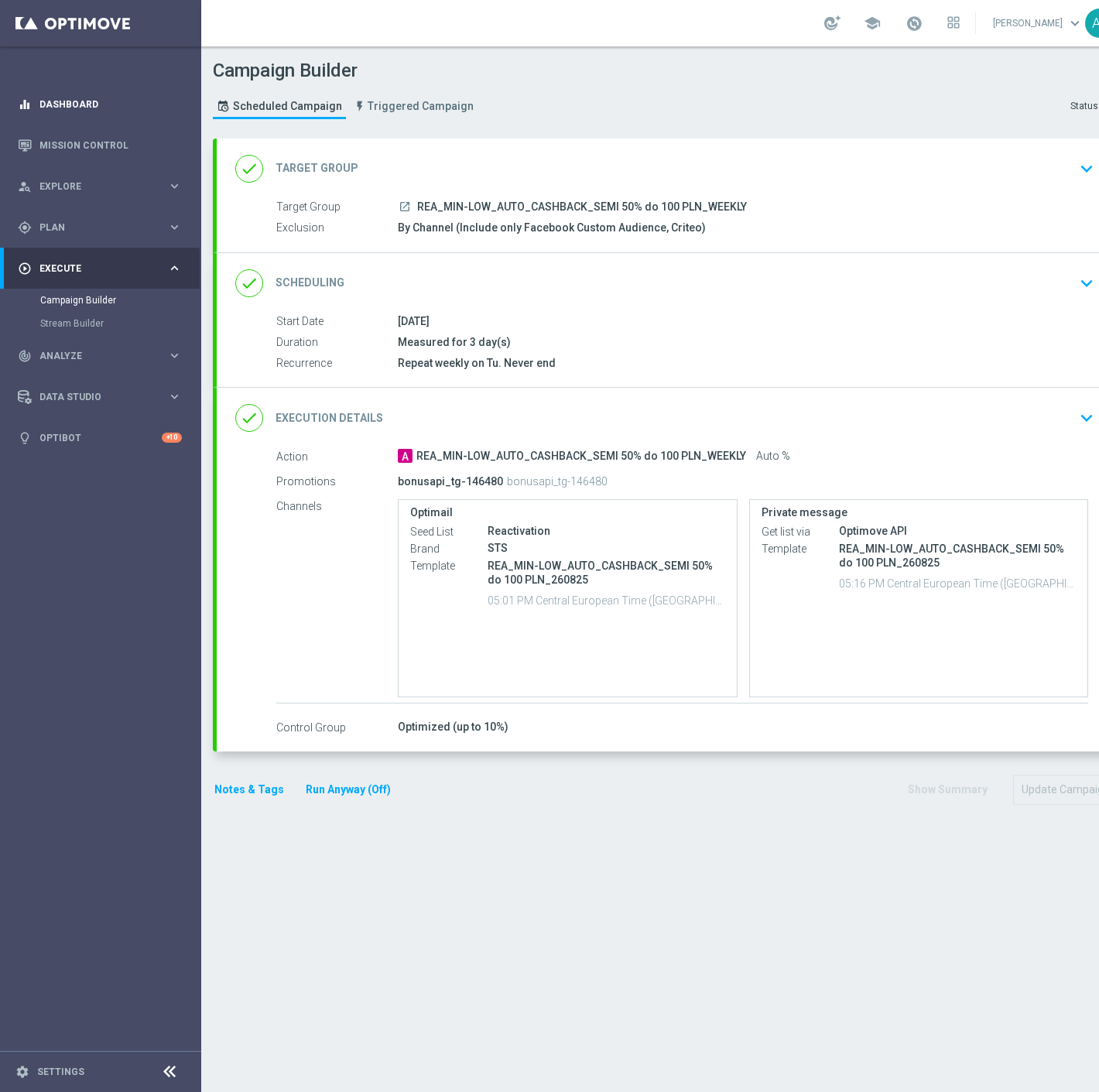
type input "REA_MIN-LOW_AUTO_CASHBACK_SEMI 50% do 100 PLN_WEEKLY"
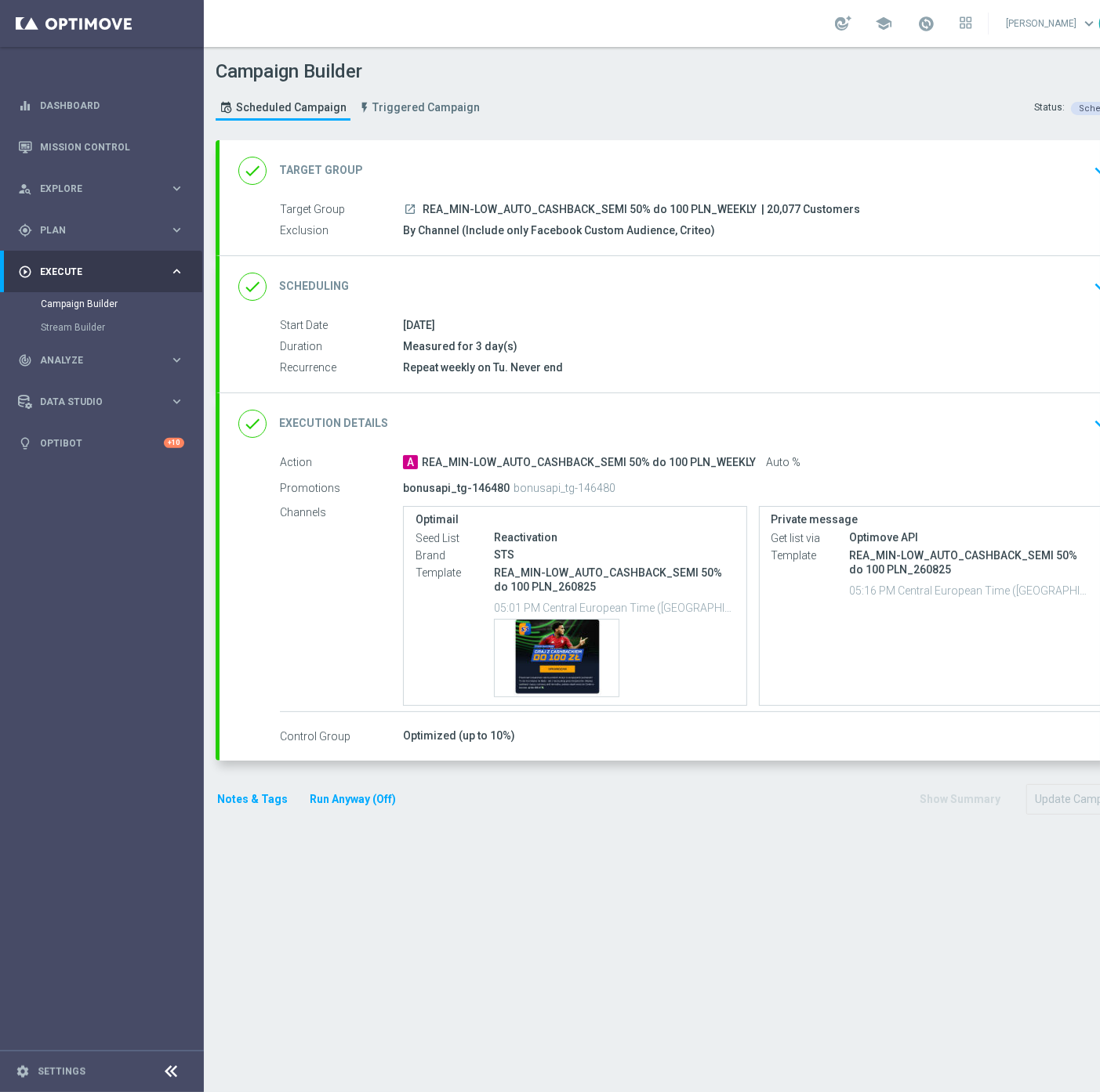
scroll to position [0, 57]
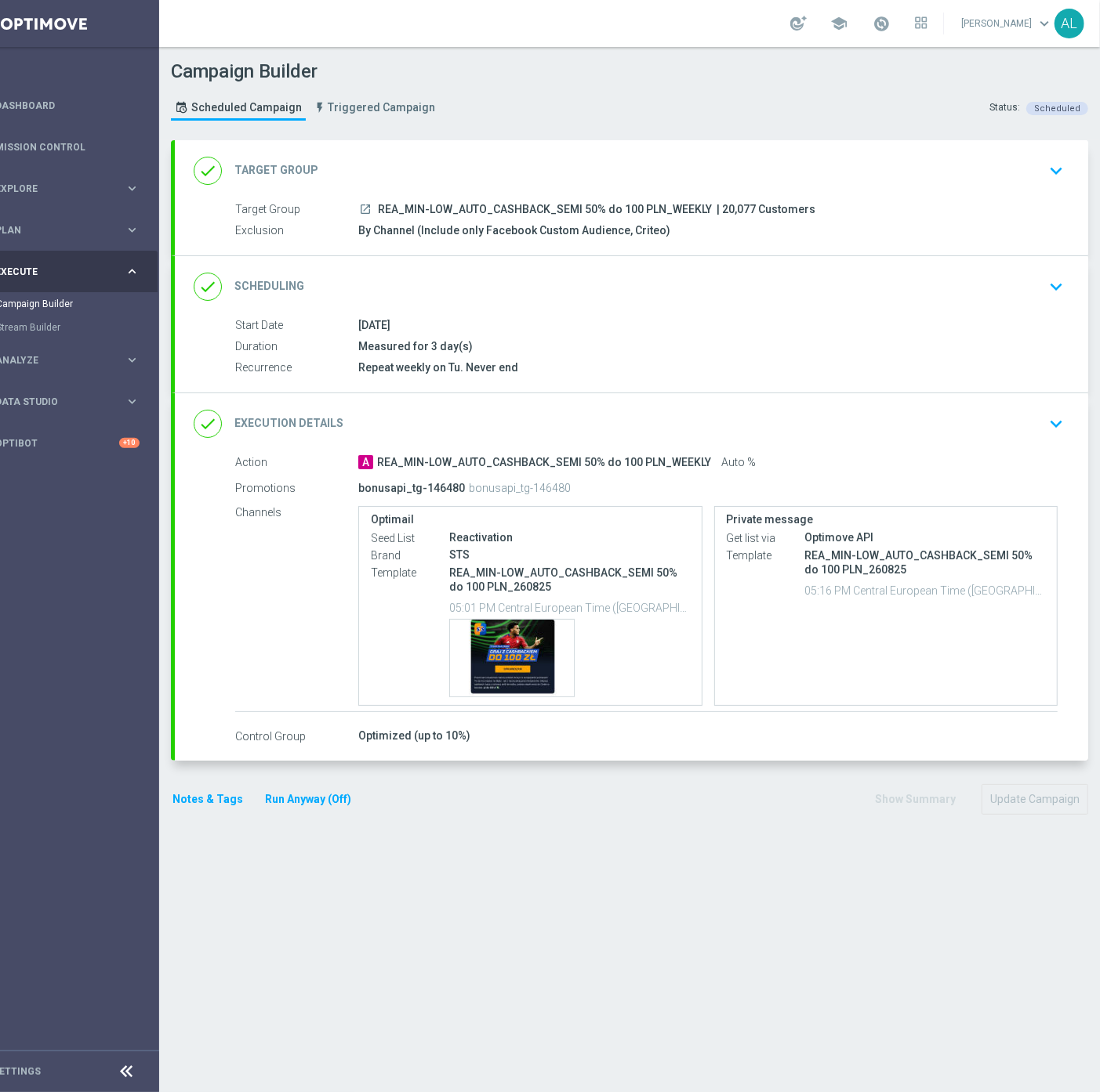
click at [992, 406] on div "done Execution Details keyboard_arrow_down" at bounding box center [631, 424] width 913 height 61
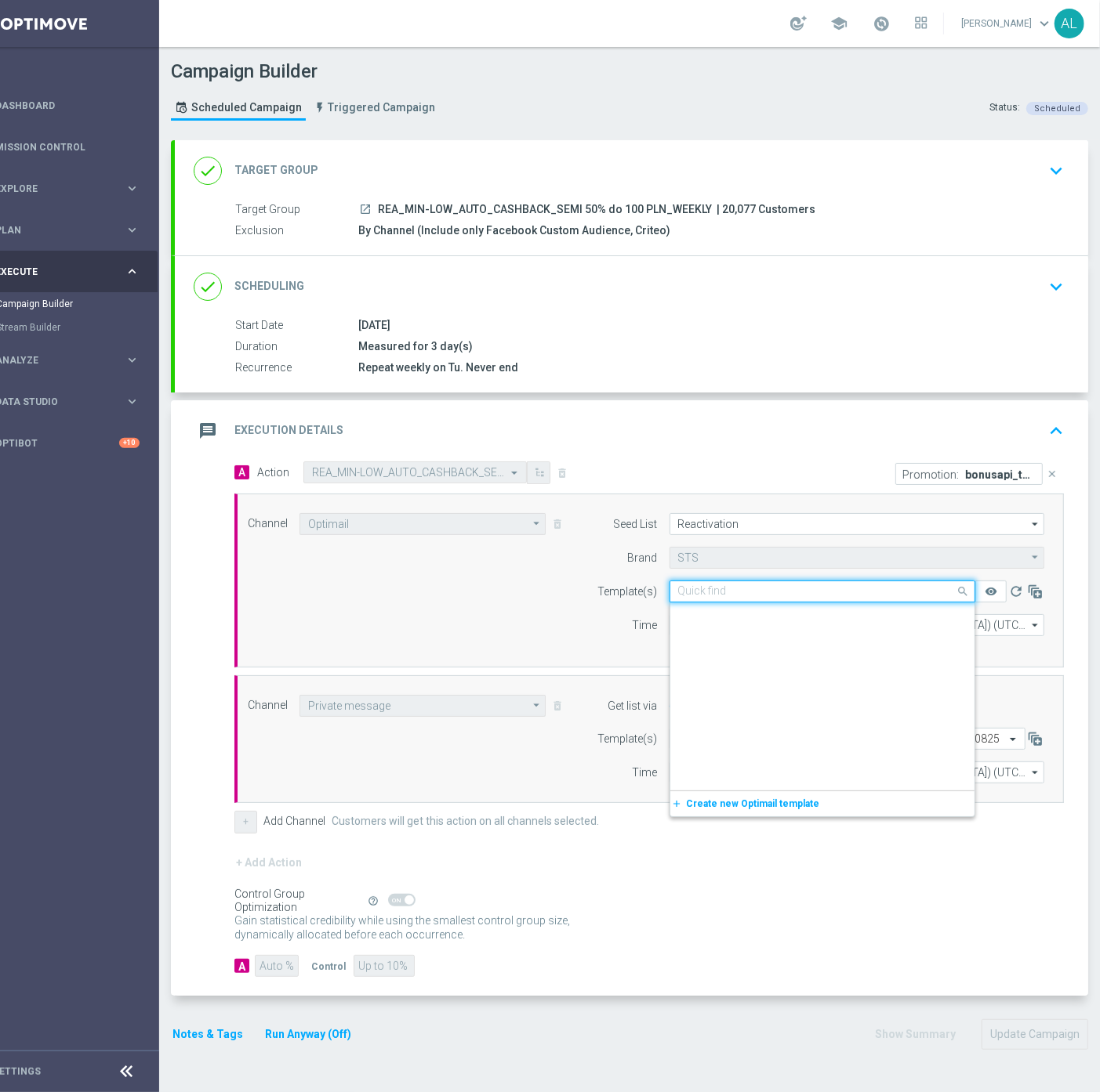
click at [830, 593] on input "text" at bounding box center [806, 592] width 257 height 13
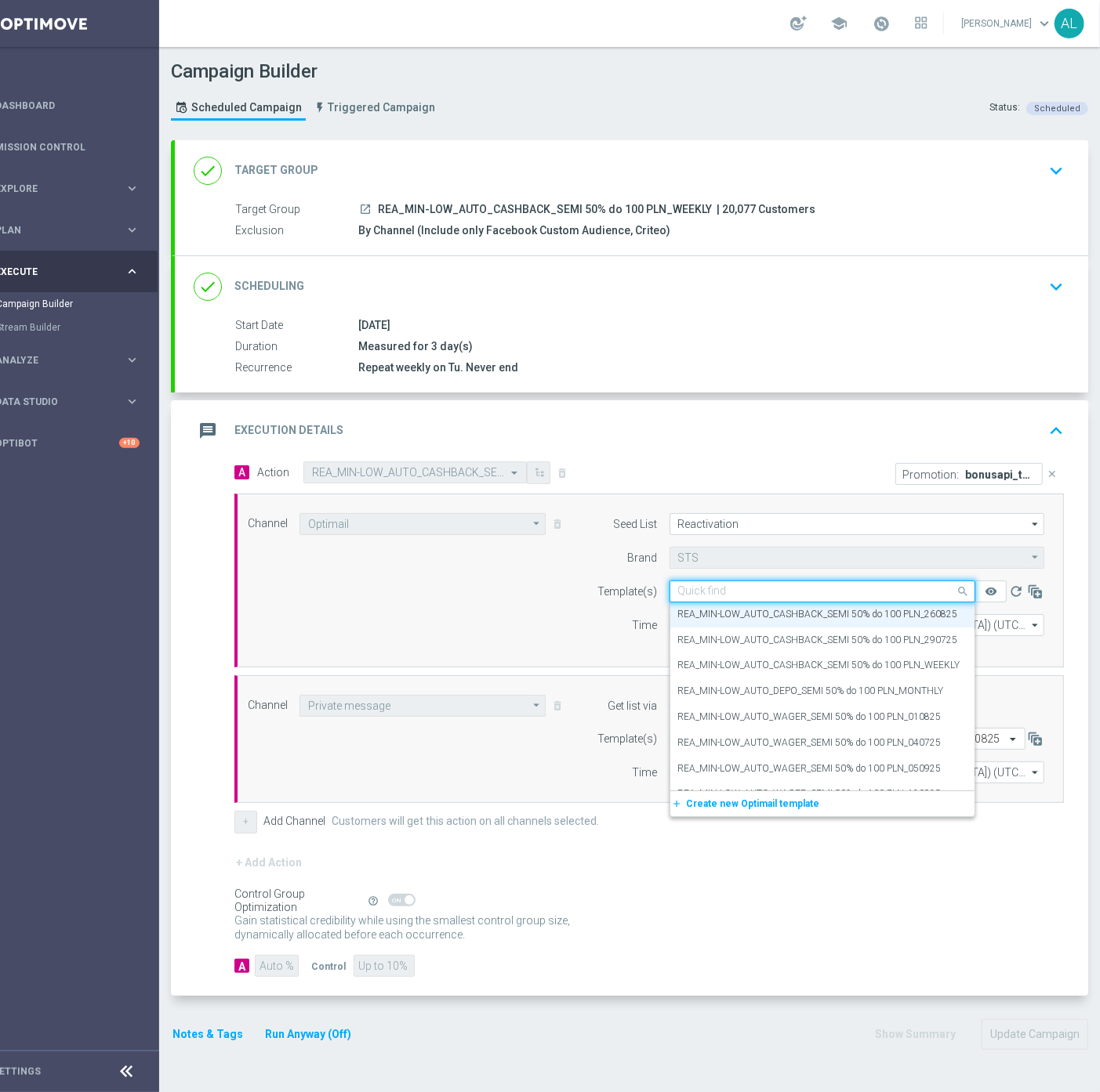
paste input "REA_MIN-LOW_AUTO_CASHBACK_SEMI 50% do 100 PLN_160925"
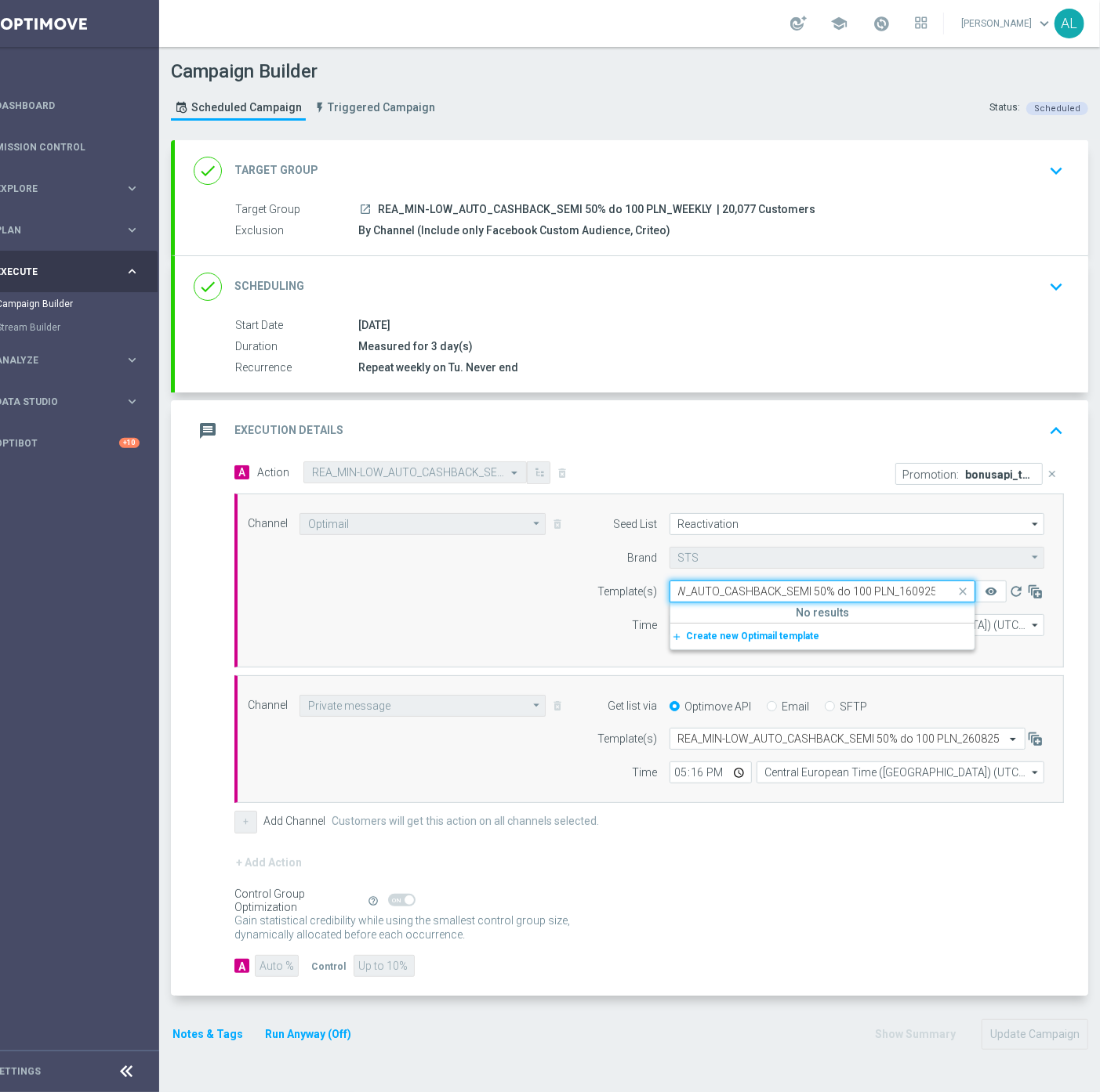
scroll to position [0, 59]
click at [811, 616] on label "REA_MIN-LOW_AUTO_CASHBACK_SEMI 50% do 100 PLN_160925" at bounding box center [817, 615] width 280 height 13
type input "REA_MIN-LOW_AUTO_CASHBACK_SEMI 50% do 100 PLN_160925"
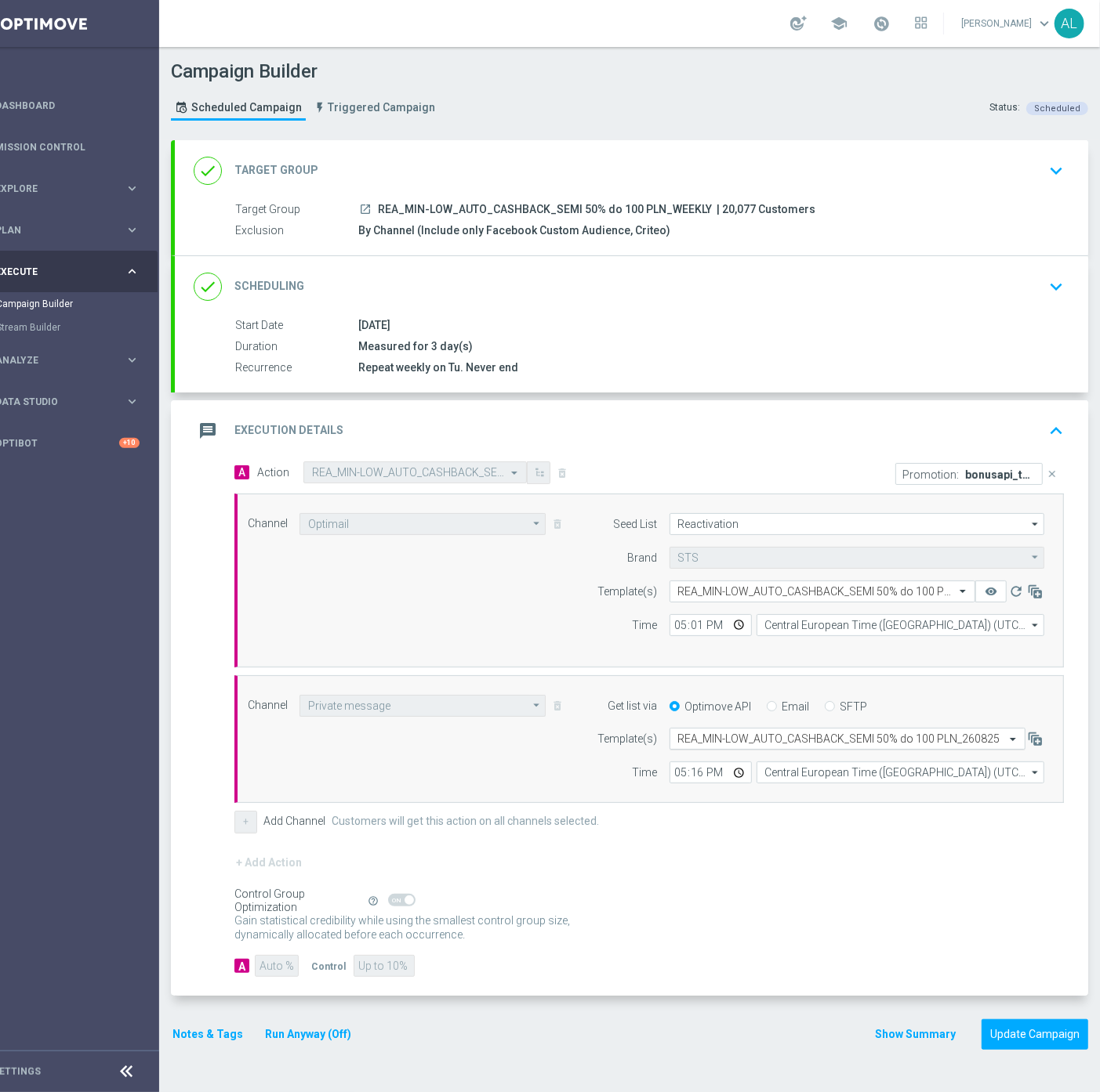
click at [743, 739] on input "text" at bounding box center [830, 739] width 307 height 13
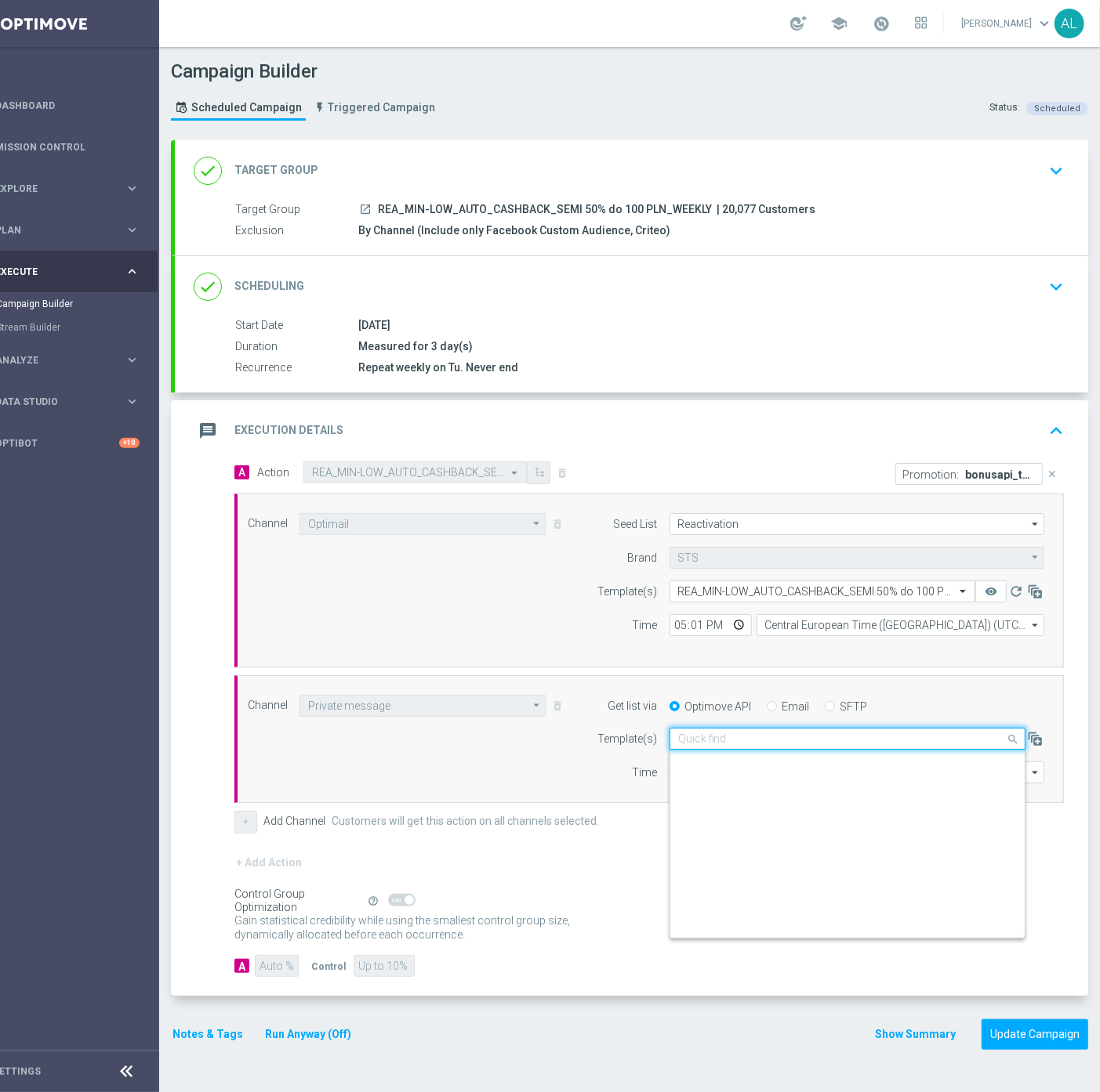
scroll to position [205050, 0]
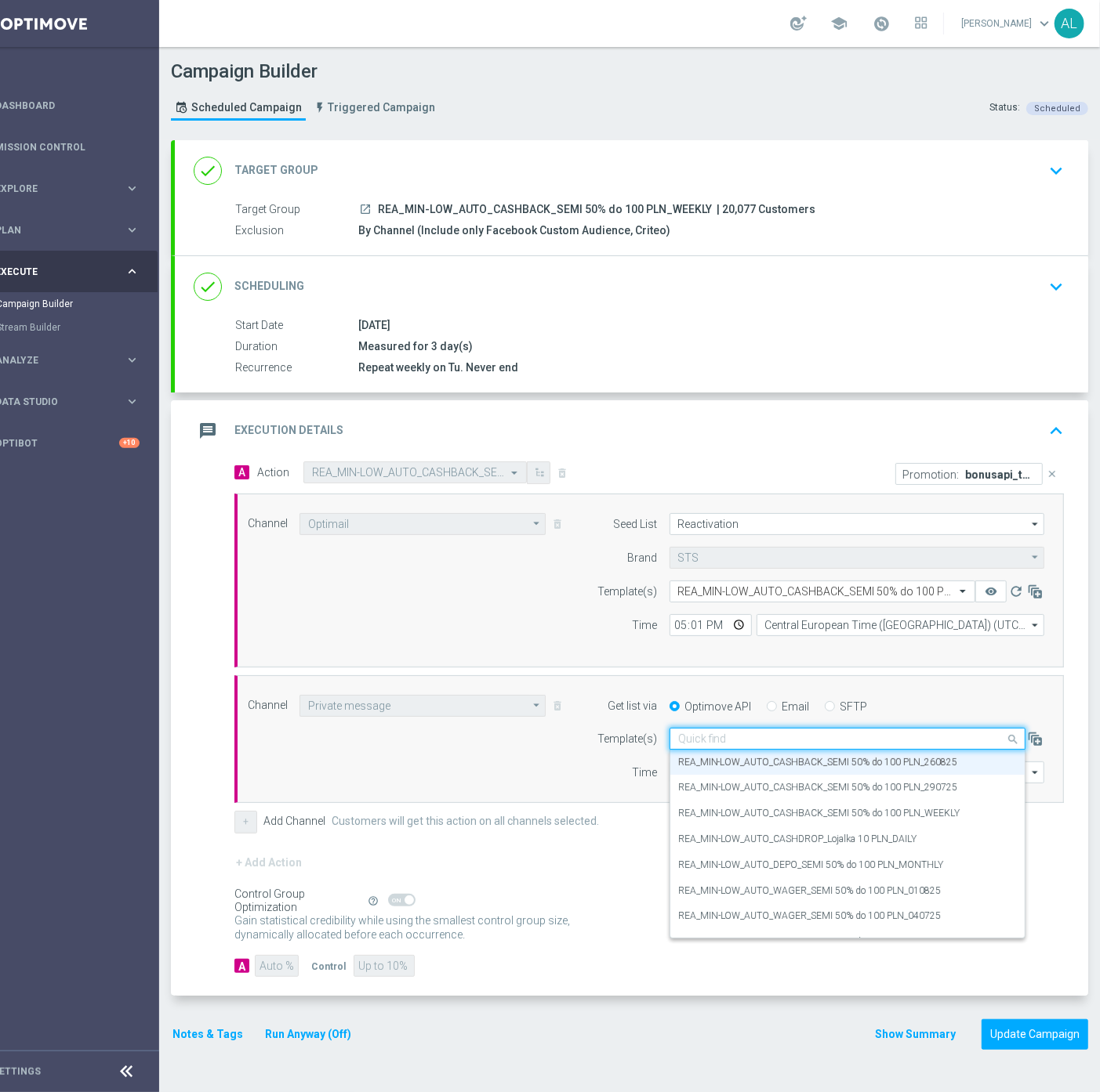
click at [743, 739] on input "text" at bounding box center [830, 739] width 307 height 13
paste input "REA_MIN-LOW_AUTO_CASHBACK_SEMI 50% do 100 PLN_160925"
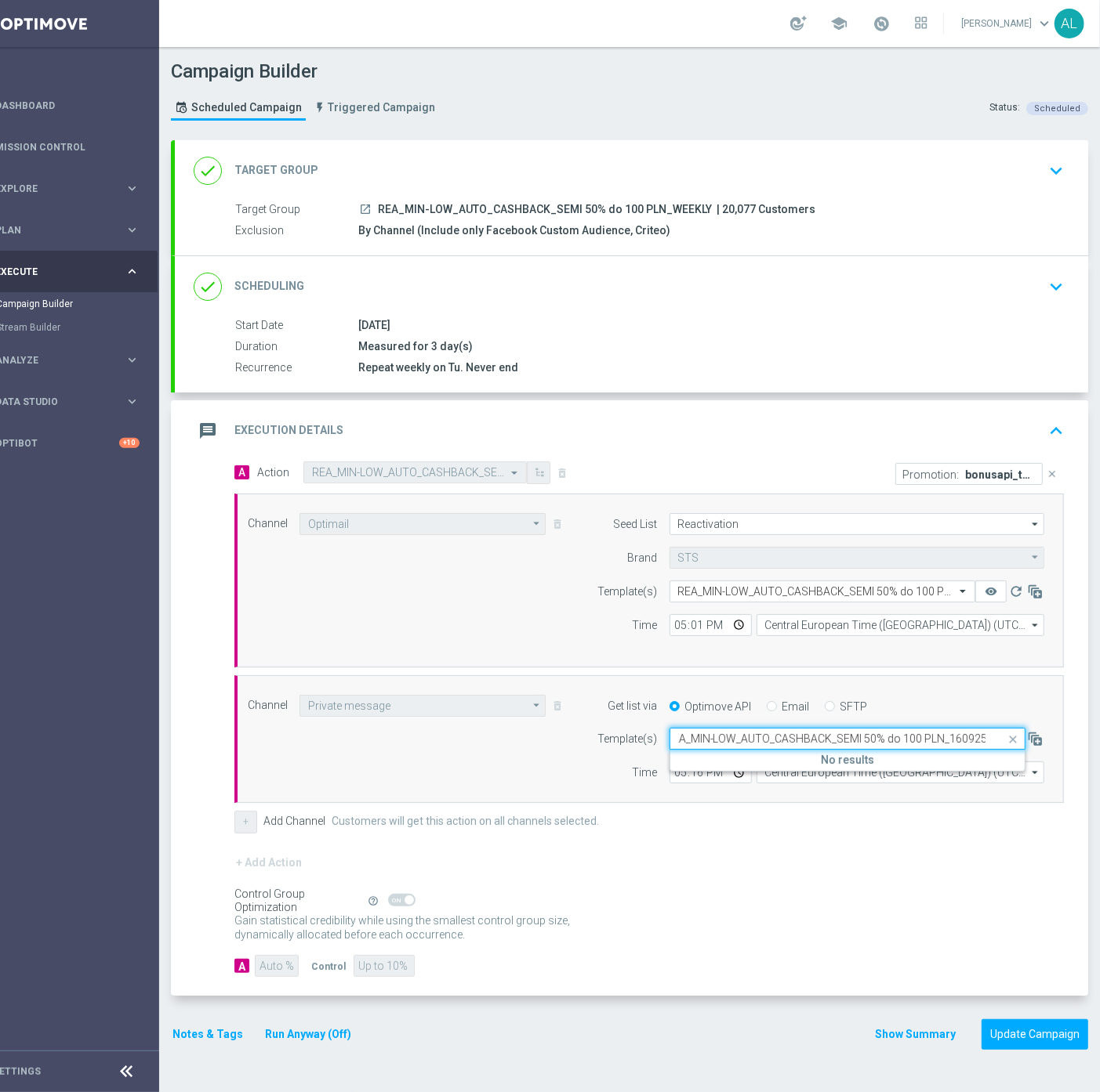
scroll to position [0, 10]
click at [871, 761] on label "REA_MIN-LOW_AUTO_CASHBACK_SEMI 50% do 100 PLN_160925" at bounding box center [817, 762] width 280 height 13
type input "REA_MIN-LOW_AUTO_CASHBACK_SEMI 50% do 100 PLN_160925"
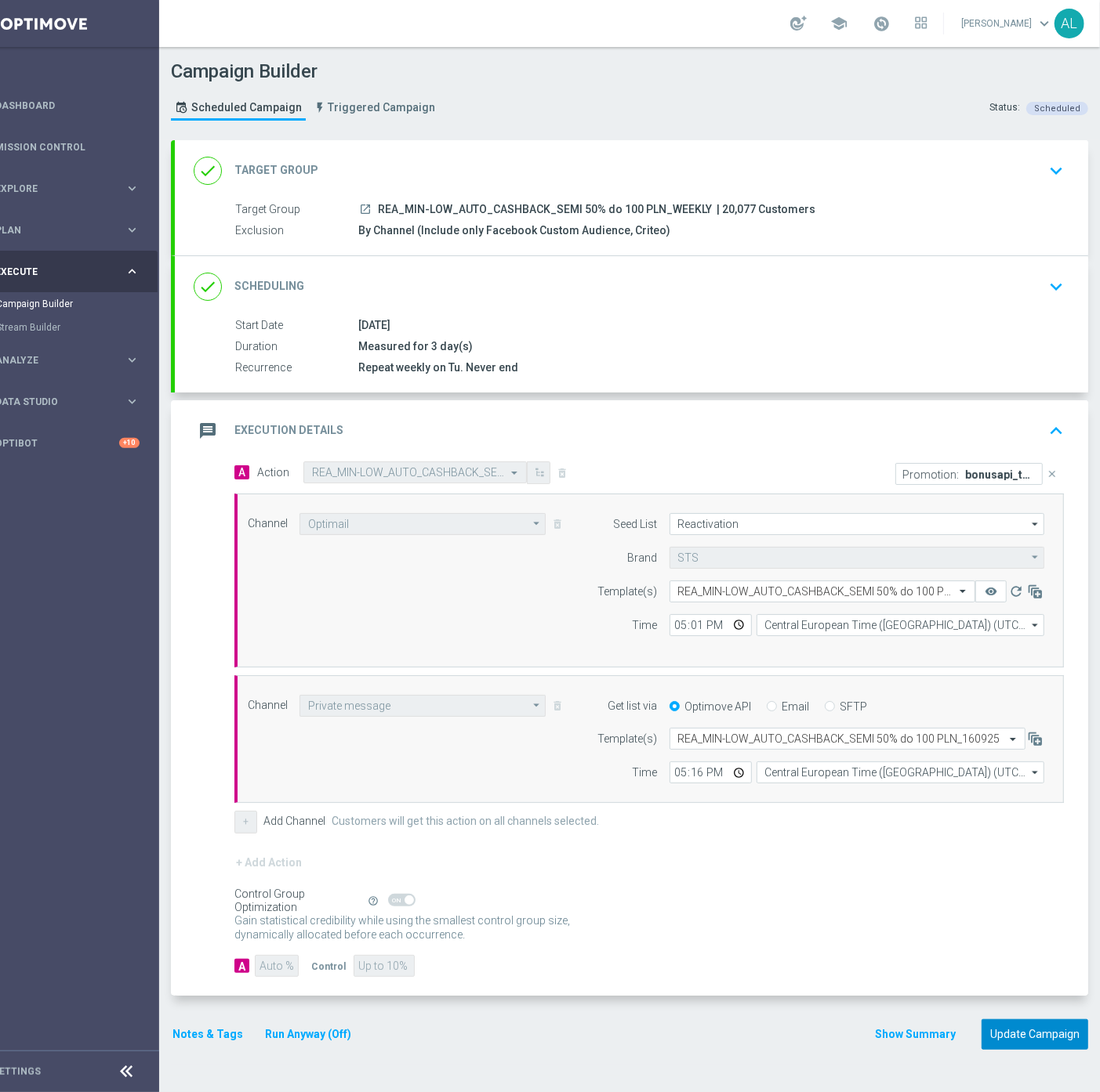
click at [1041, 1032] on button "Update Campaign" at bounding box center [1035, 1035] width 107 height 31
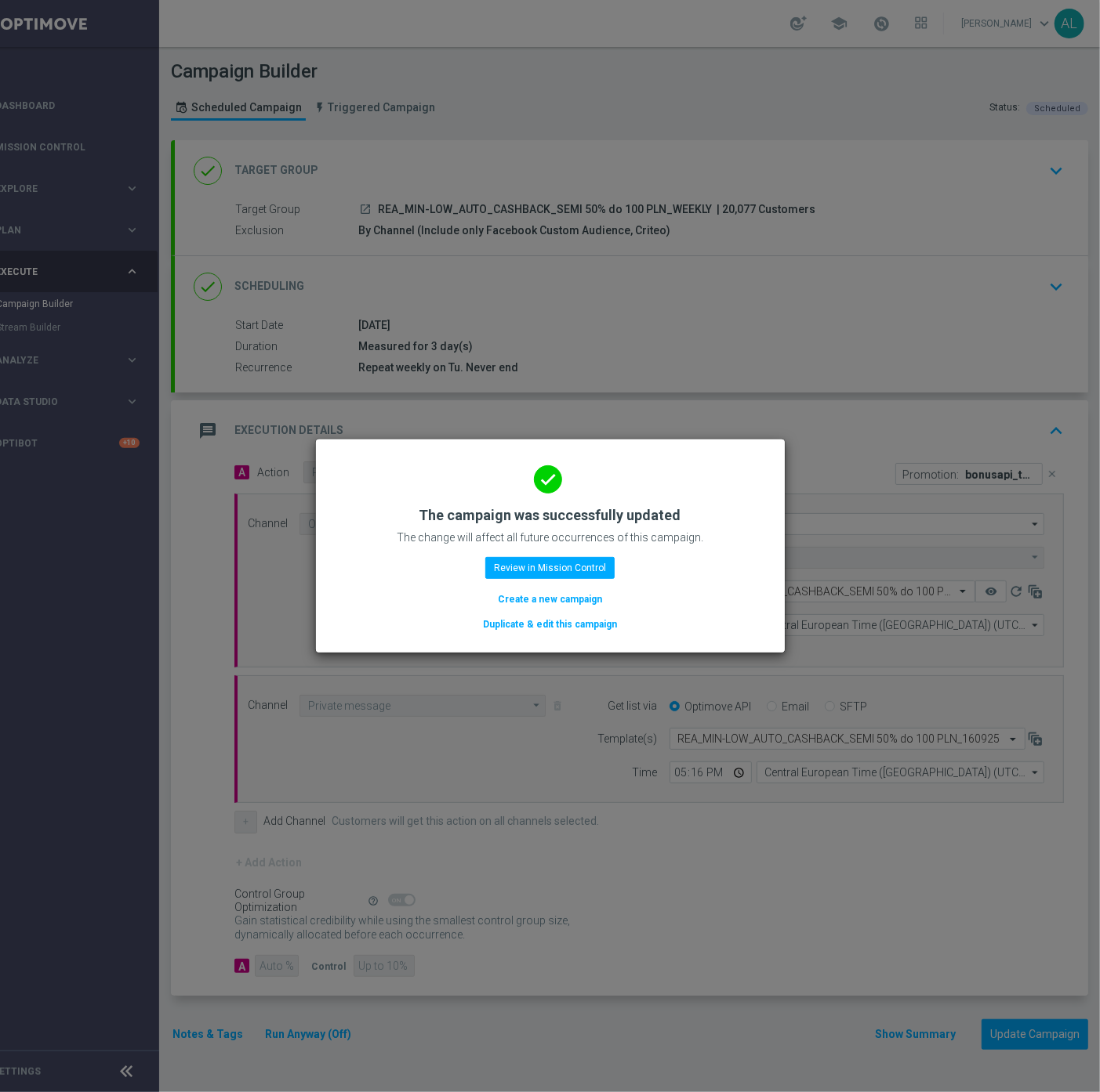
scroll to position [0, 44]
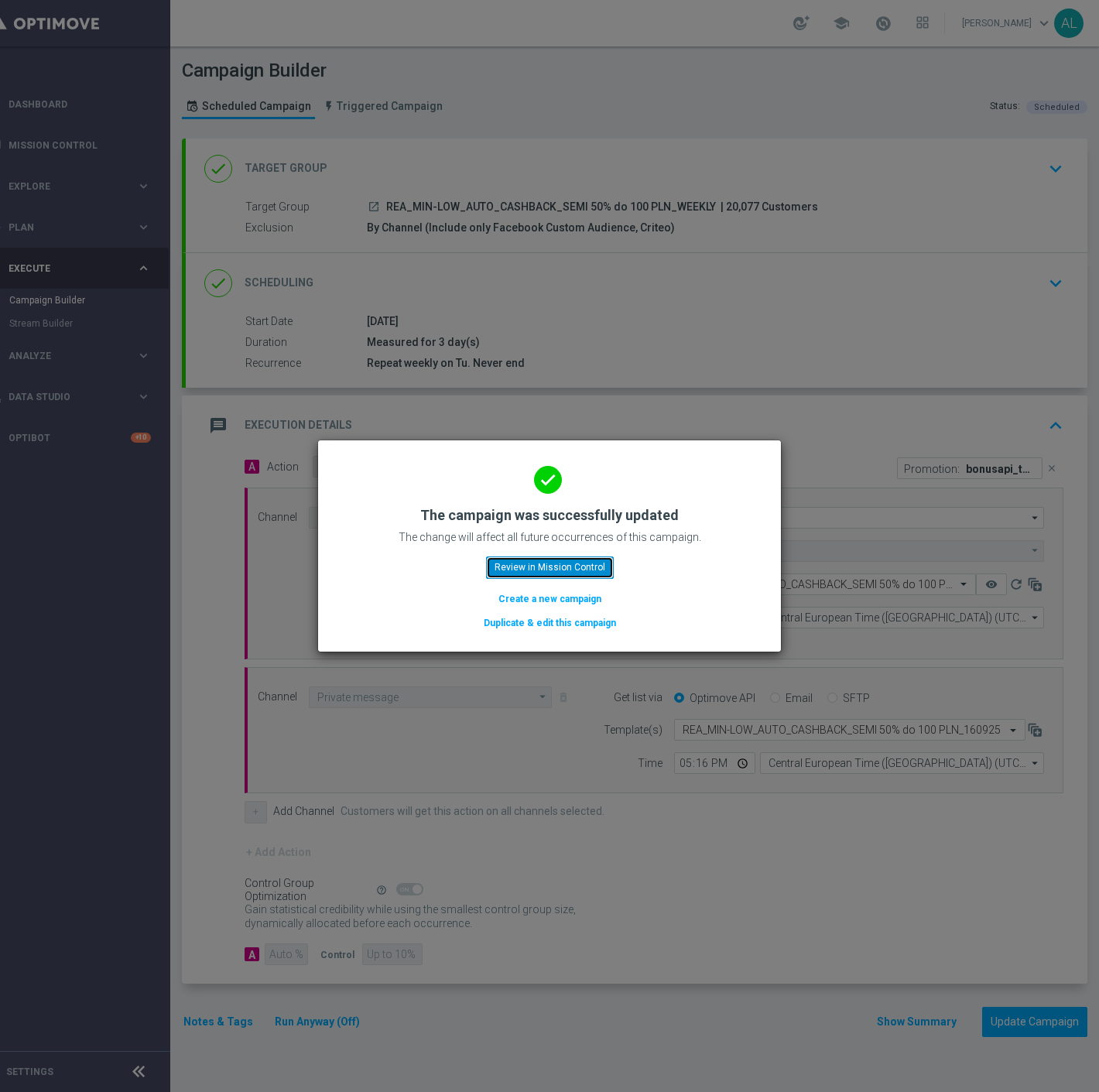
click at [515, 563] on button "Review in Mission Control" at bounding box center [550, 567] width 127 height 22
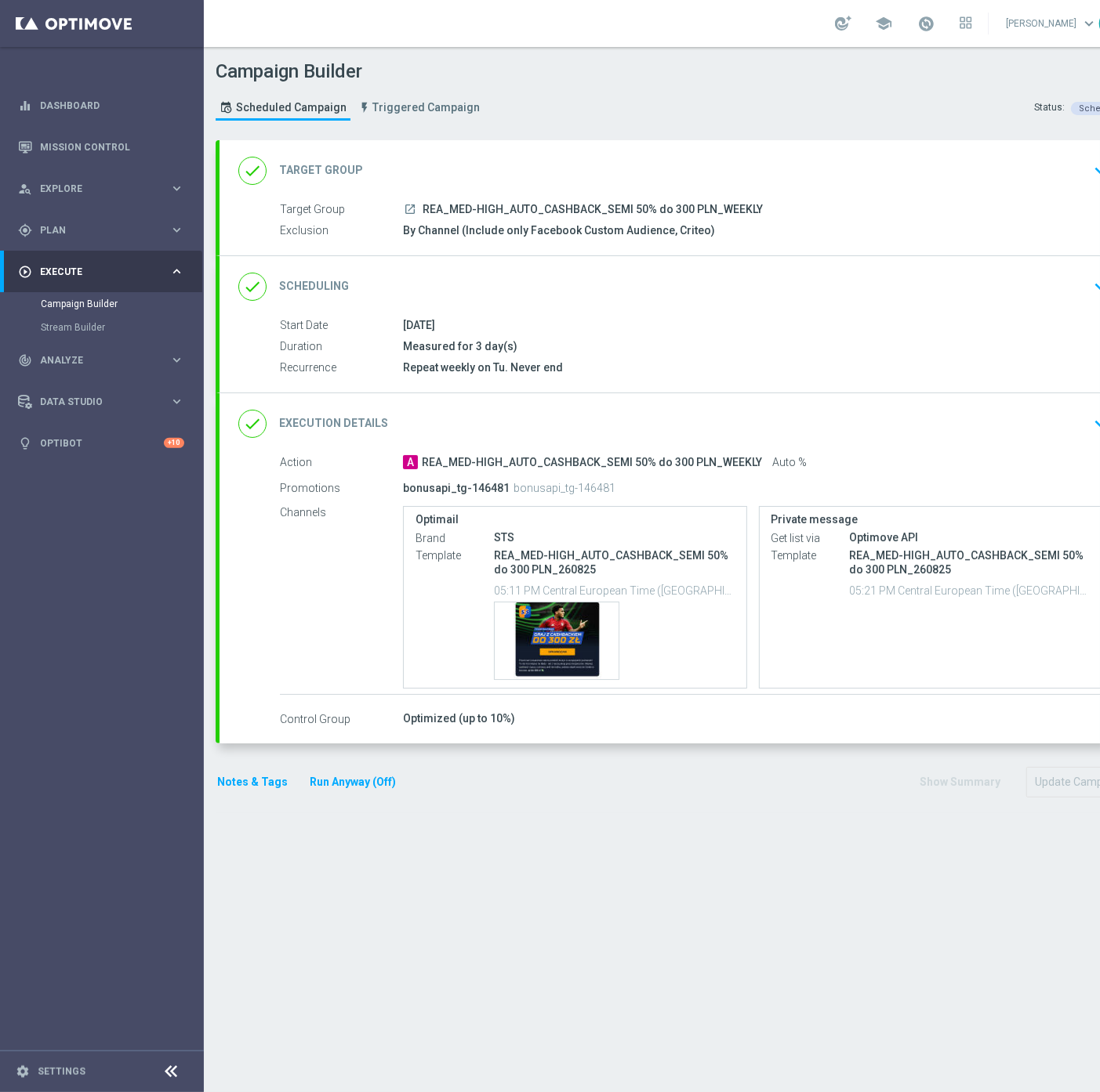
click at [630, 410] on div "done Execution Details keyboard_arrow_down" at bounding box center [676, 423] width 875 height 30
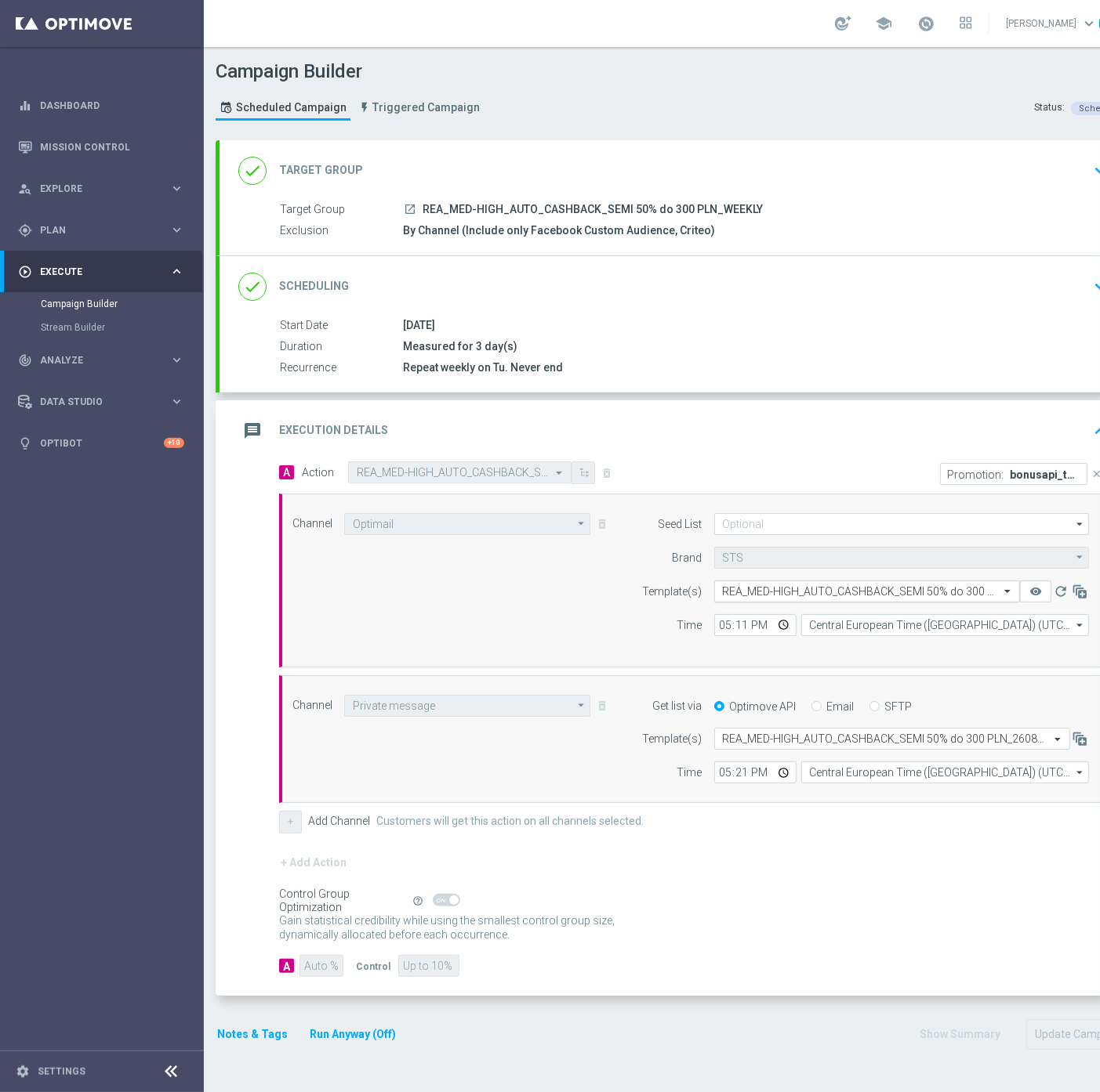
click at [830, 581] on div "Select template REA_MED-HIGH_AUTO_CASHBACK_SEMI 50% do 300 PLN_260825" at bounding box center [867, 591] width 306 height 22
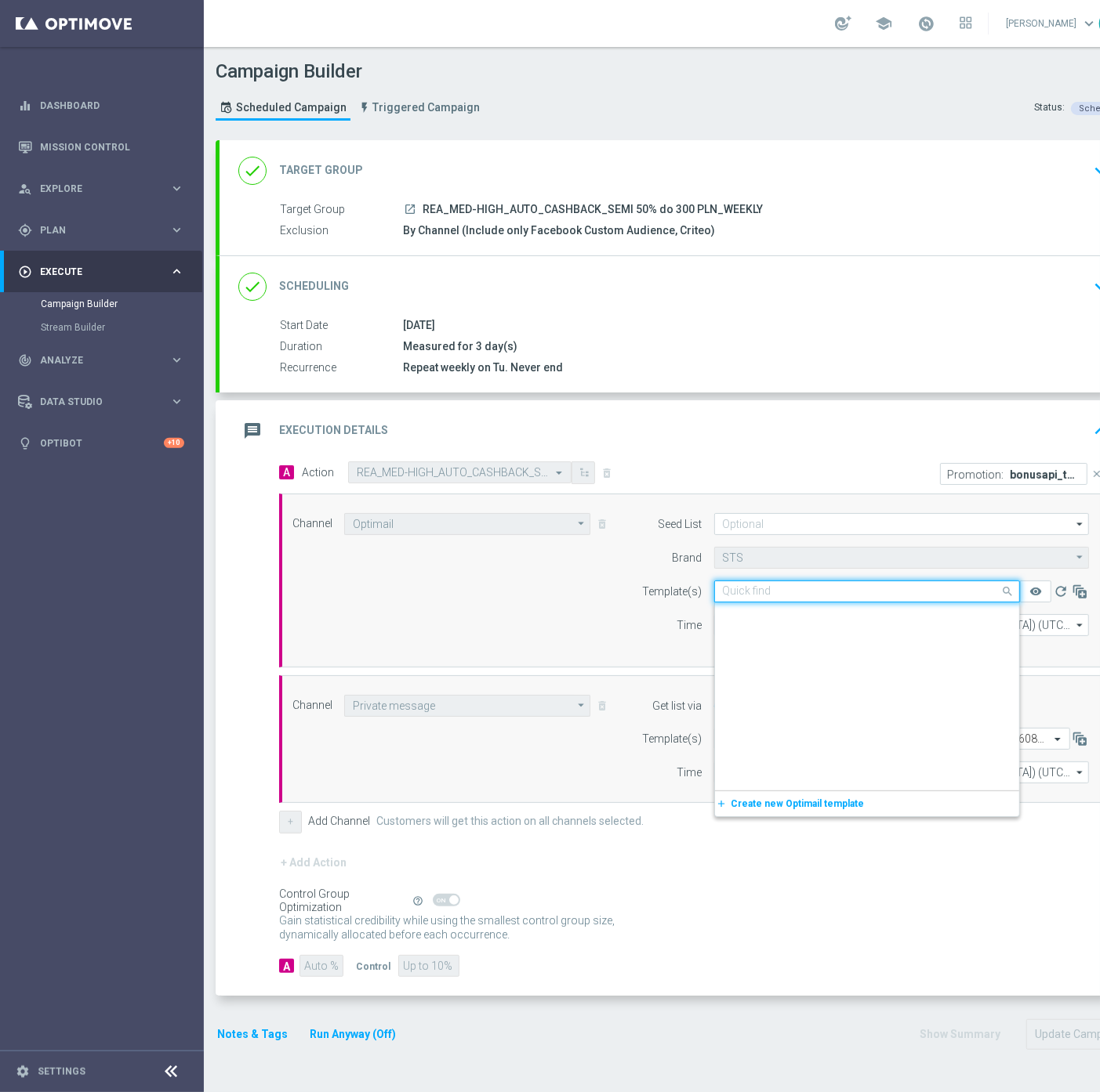
scroll to position [177749, 0]
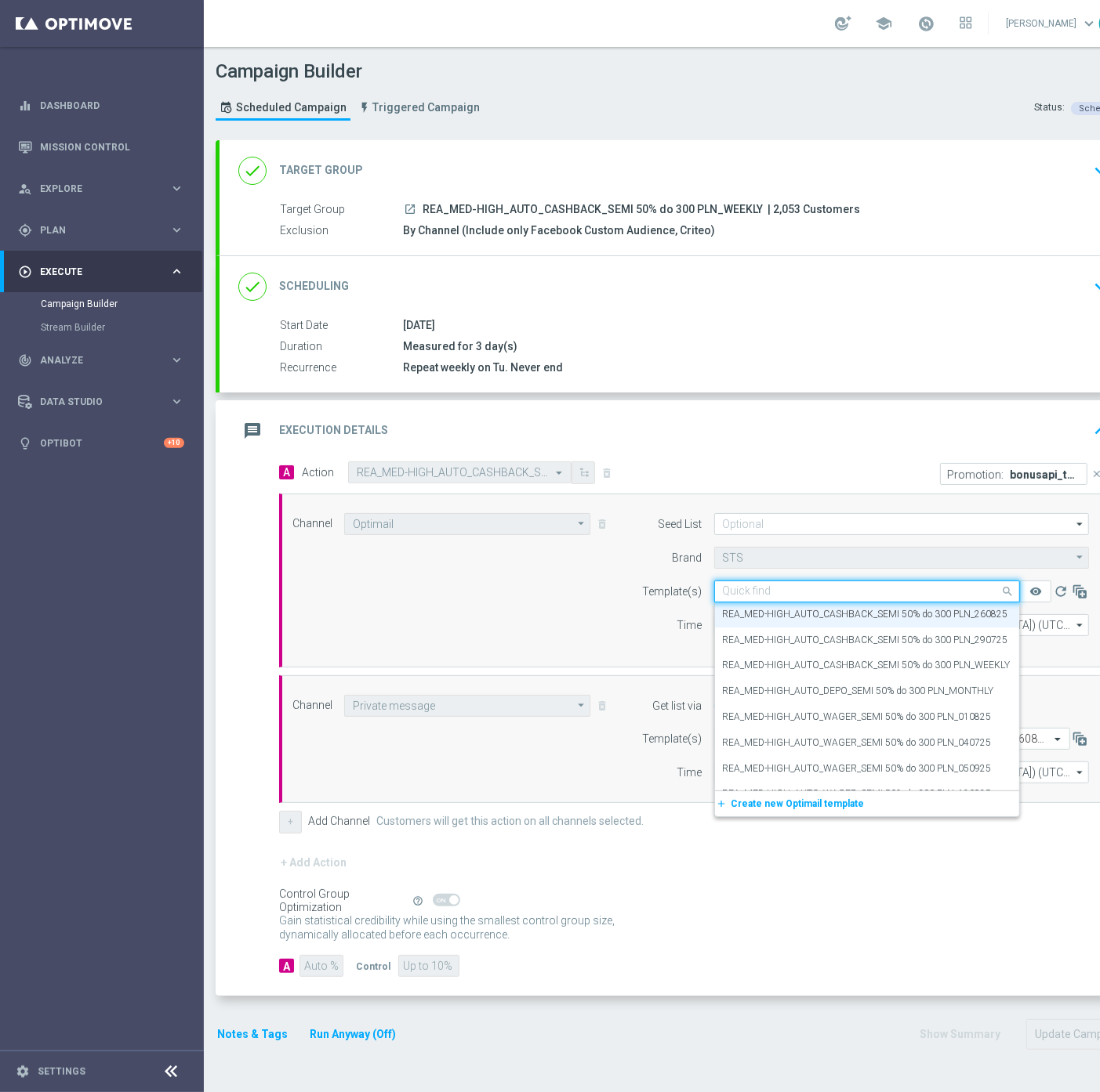
paste input "REA_MED-HIGH_AUTO_CASHBACK_SEMI 50% do 300 PLN_160925"
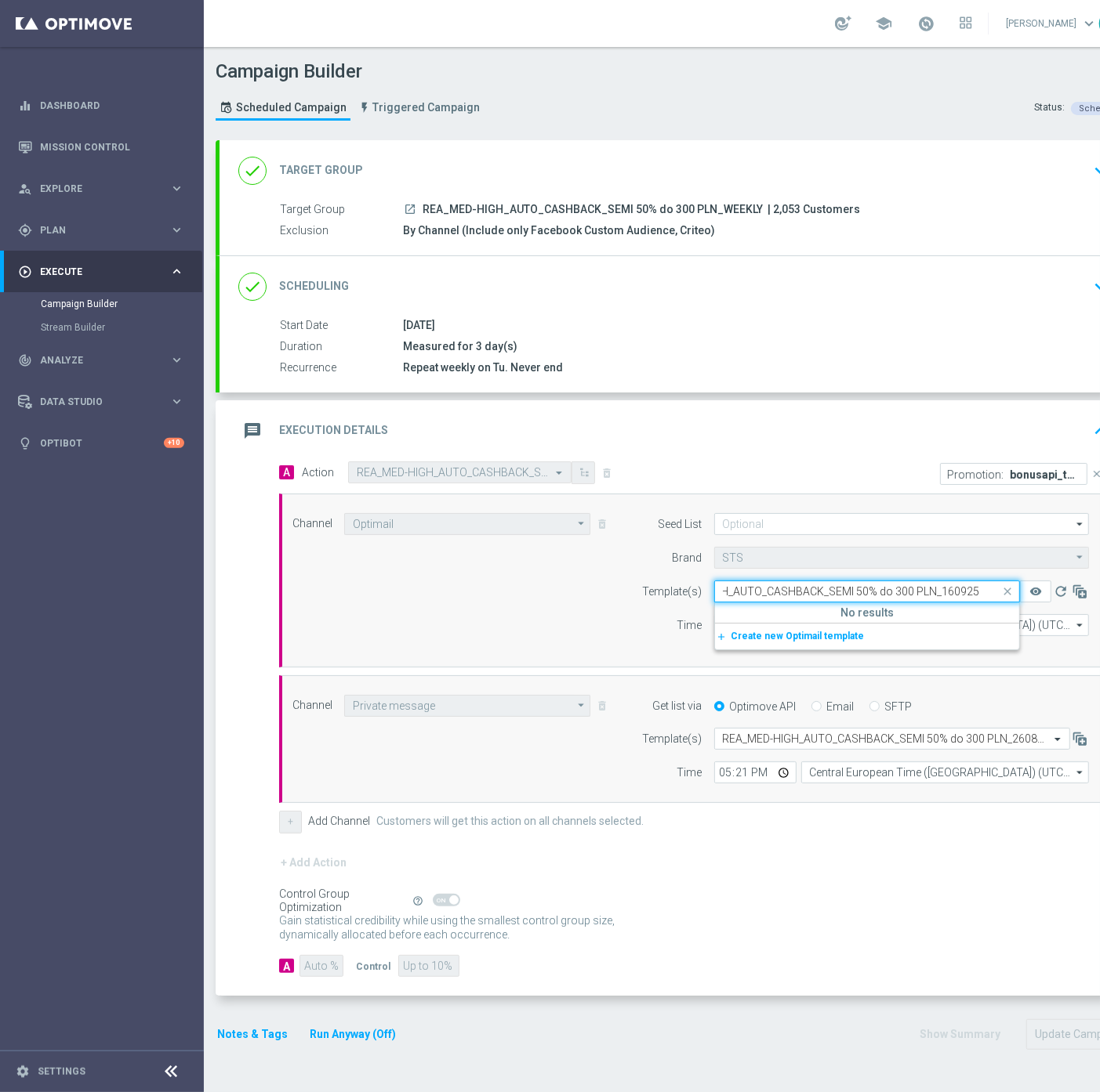
scroll to position [0, 65]
click at [913, 612] on label "REA_MED-HIGH_AUTO_CASHBACK_SEMI 50% do 300 PLN_160925" at bounding box center [865, 615] width 286 height 13
type input "REA_MED-HIGH_AUTO_CASHBACK_SEMI 50% do 300 PLN_160925"
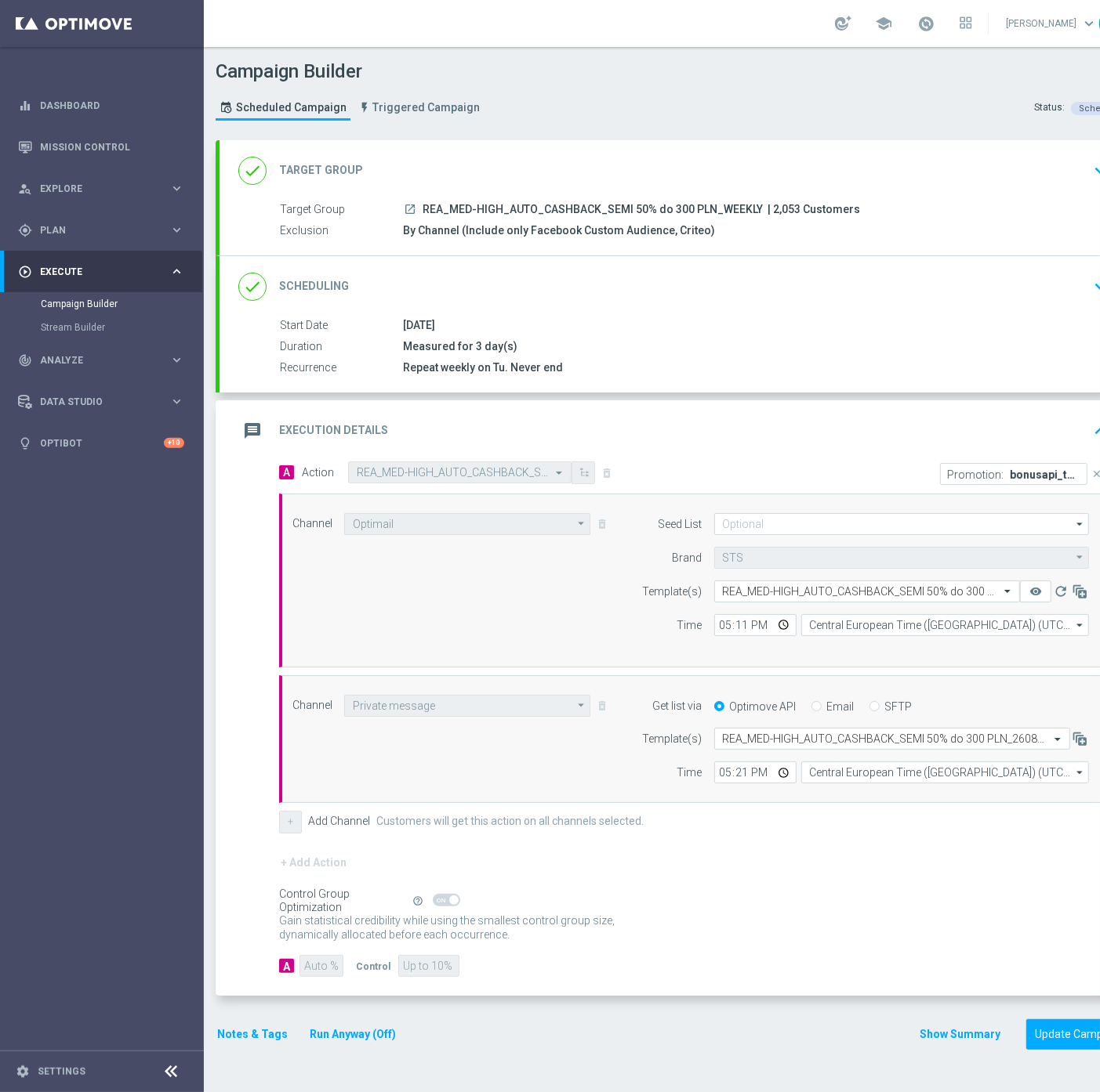
scroll to position [0, 0]
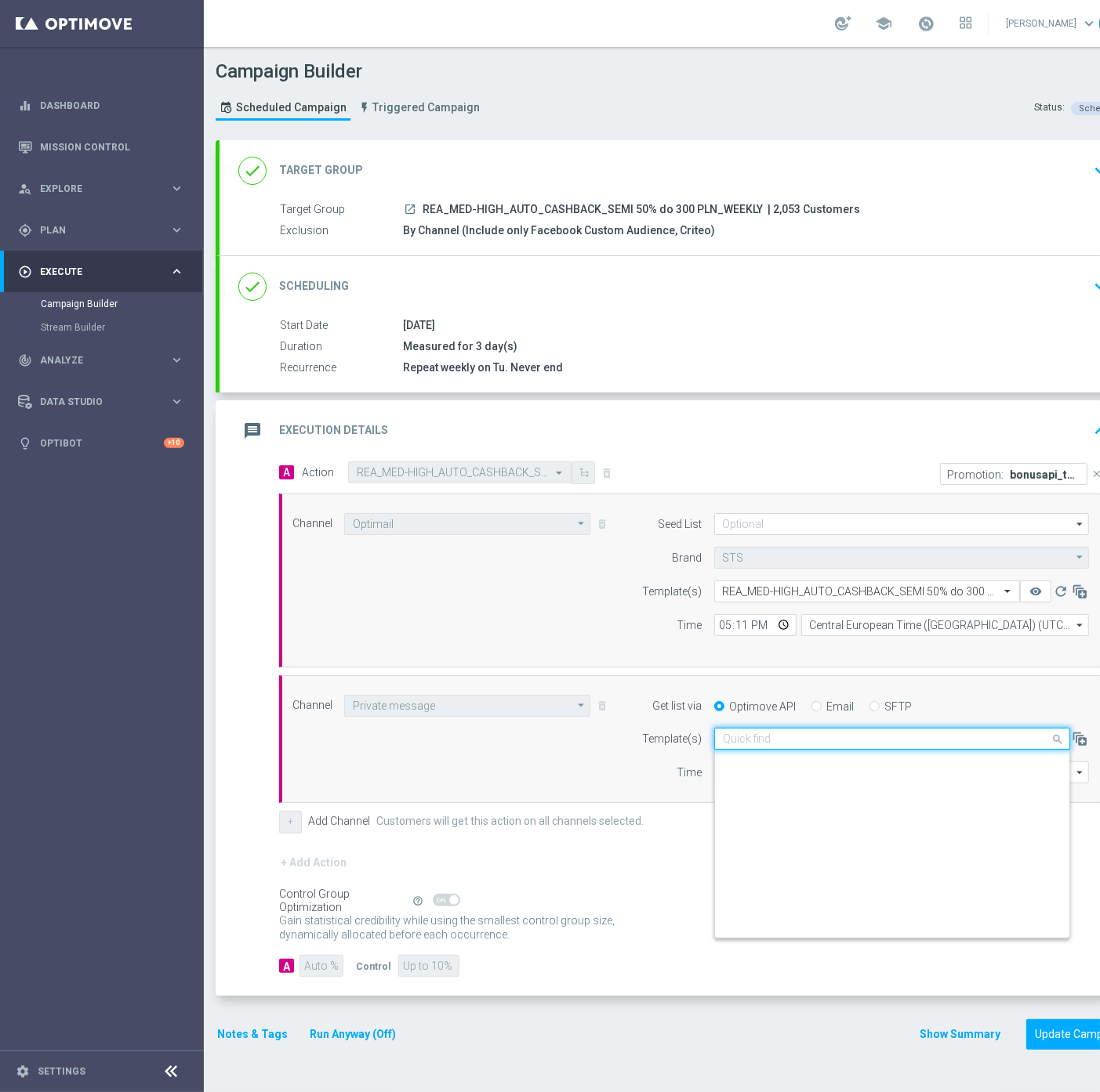
click at [827, 742] on input "text" at bounding box center [875, 739] width 307 height 13
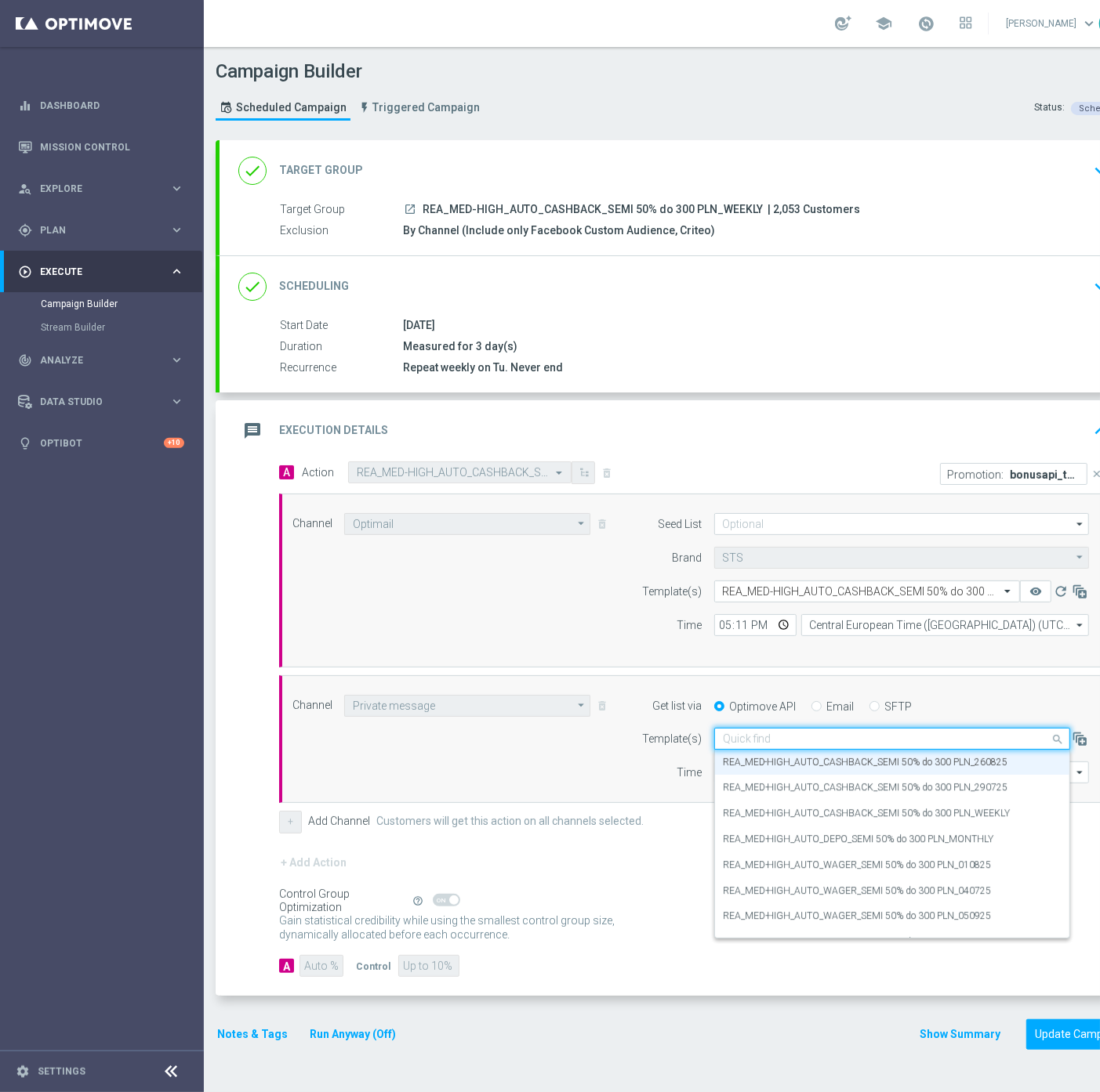
paste input "REA_MED-HIGH_AUTO_CASHBACK_SEMI 50% do 300 PLN_160925"
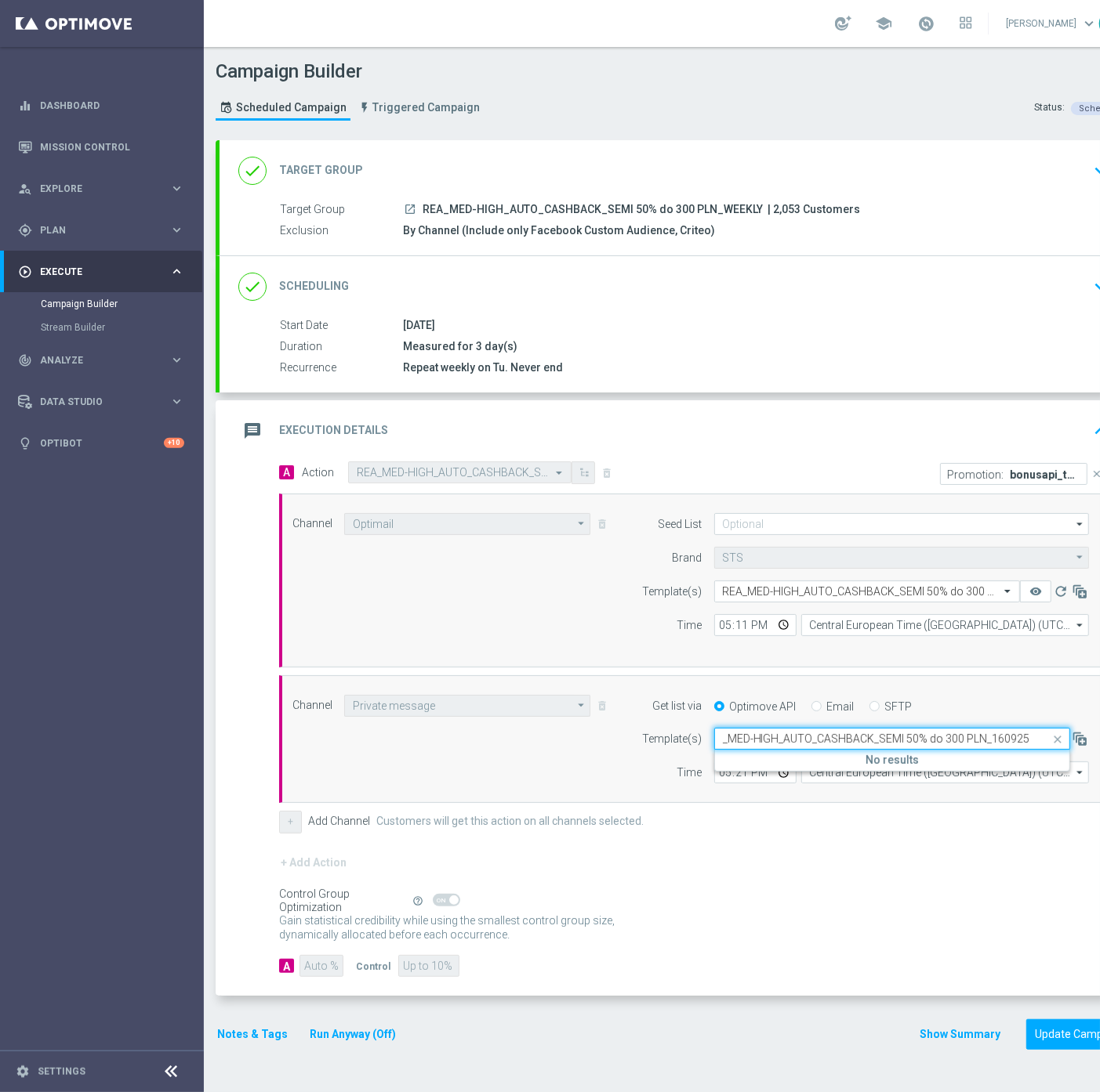
scroll to position [0, 15]
click at [818, 756] on label "REA_MED-HIGH_AUTO_CASHBACK_SEMI 50% do 300 PLN_160925" at bounding box center [865, 762] width 286 height 13
type input "REA_MED-HIGH_AUTO_CASHBACK_SEMI 50% do 300 PLN_160925"
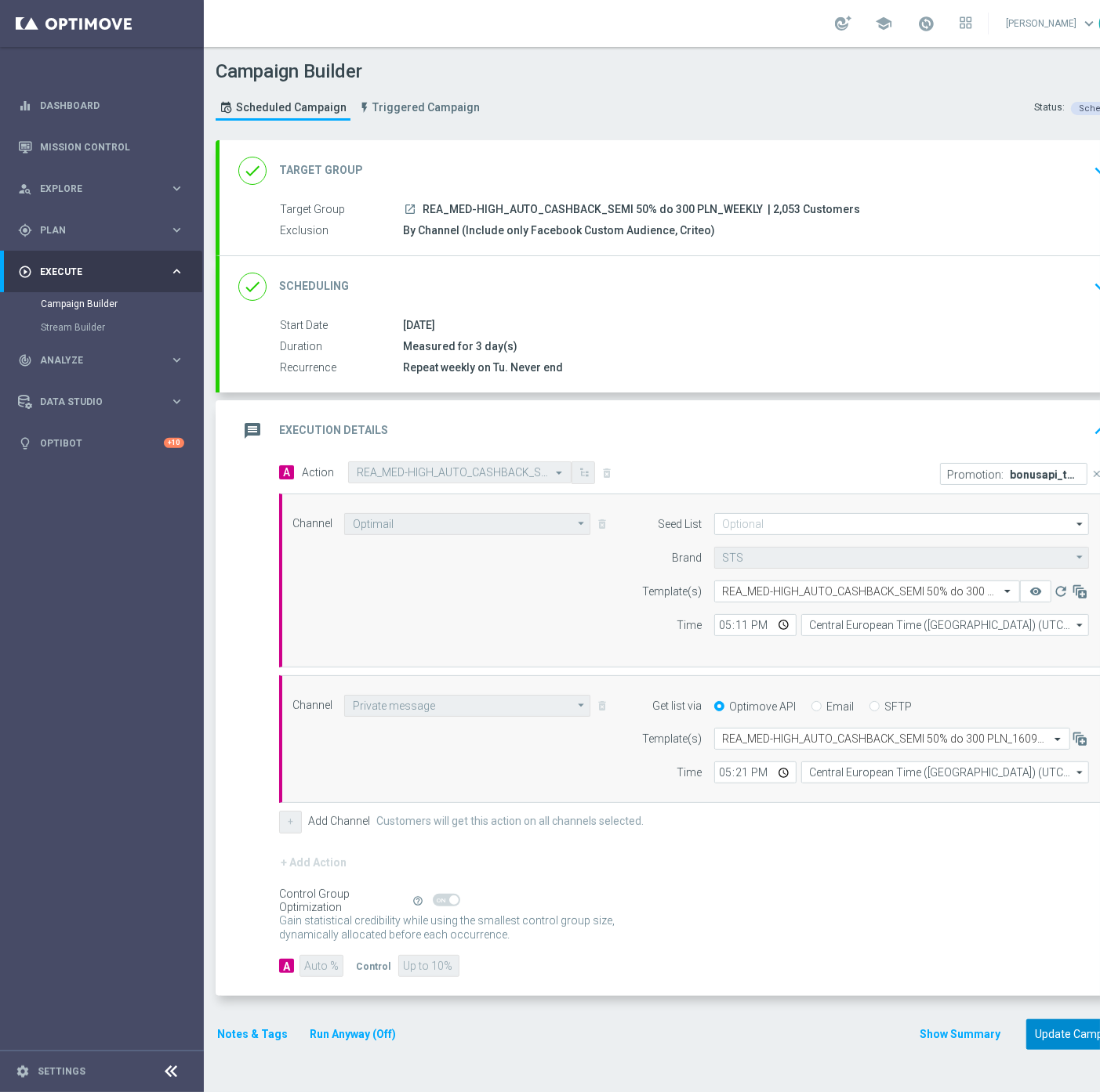
click at [1055, 1038] on button "Update Campaign" at bounding box center [1079, 1035] width 107 height 31
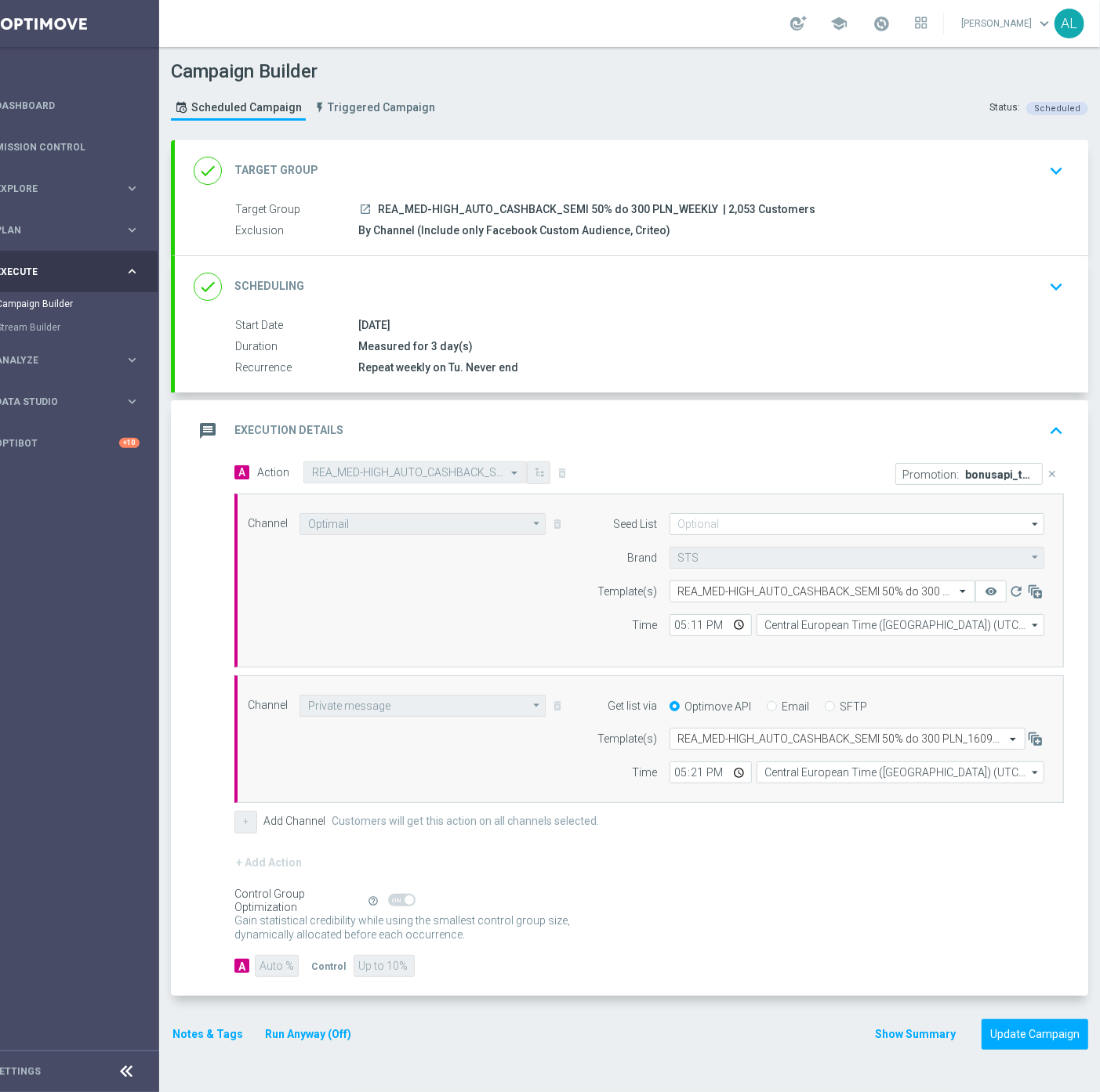
scroll to position [0, 44]
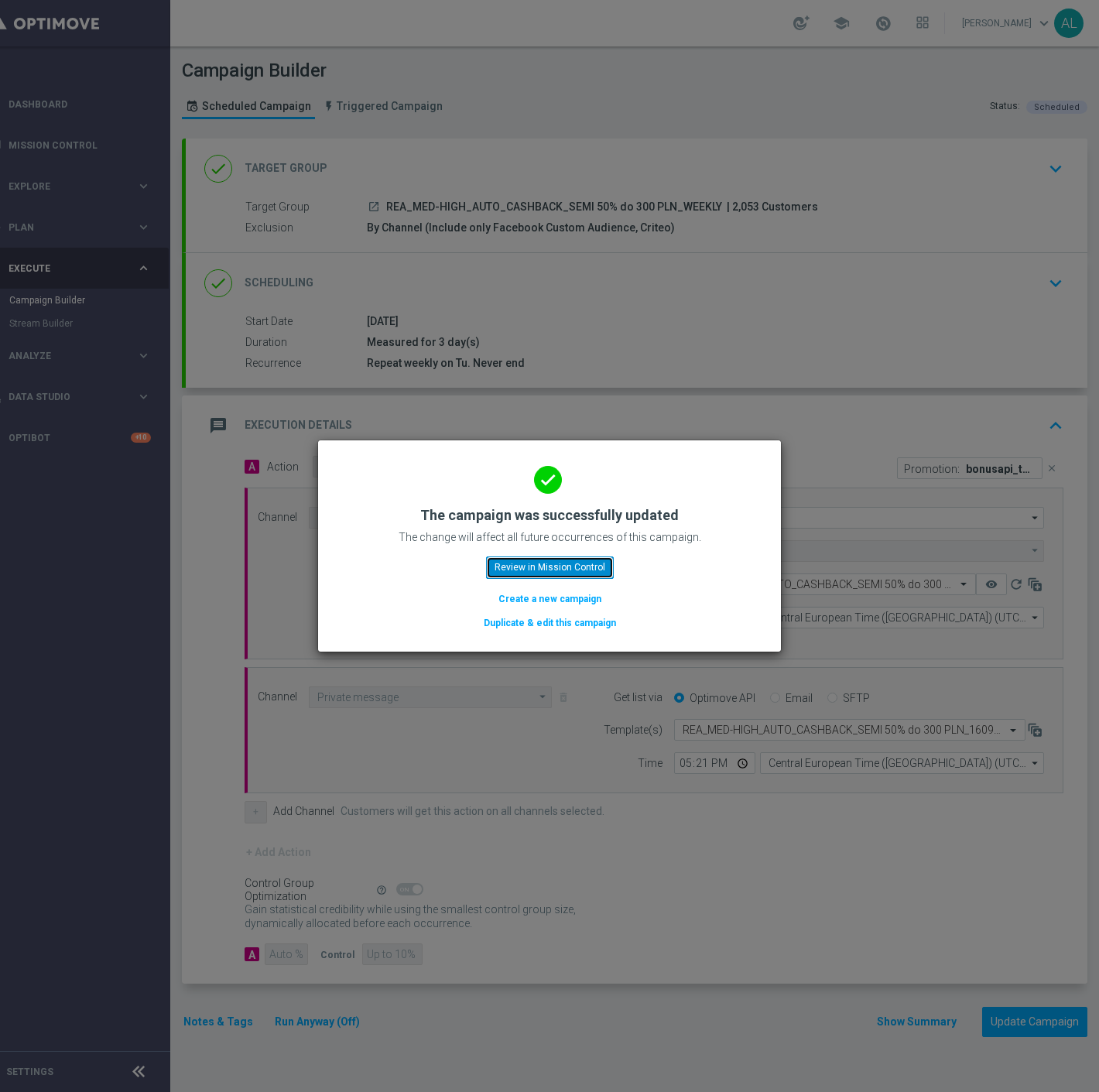
click at [530, 563] on button "Review in Mission Control" at bounding box center [550, 567] width 127 height 22
